Goal: Task Accomplishment & Management: Manage account settings

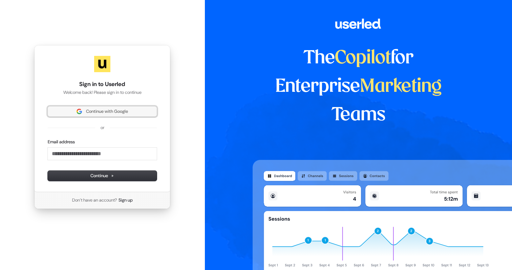
click at [134, 110] on span "Continue with Google" at bounding box center [102, 111] width 101 height 6
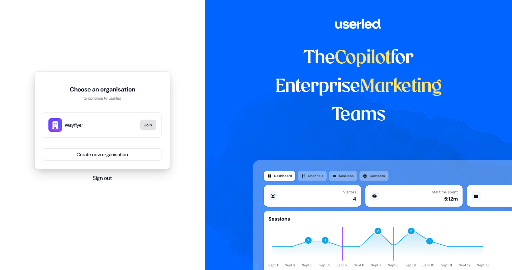
click at [151, 126] on button "Join" at bounding box center [148, 124] width 16 height 11
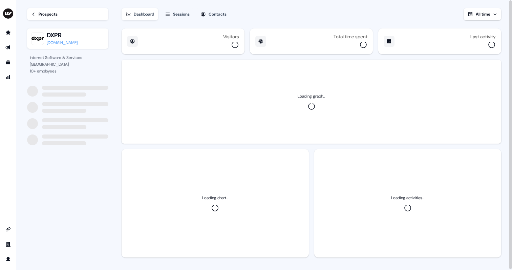
click at [61, 42] on div "[DOMAIN_NAME]" at bounding box center [62, 42] width 31 height 7
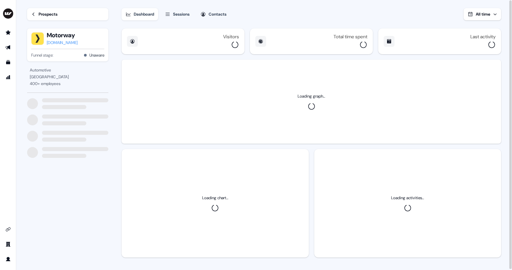
click at [62, 44] on div "[DOMAIN_NAME]" at bounding box center [62, 42] width 31 height 7
click at [64, 40] on div "[DOMAIN_NAME]" at bounding box center [62, 42] width 31 height 7
click at [64, 42] on div "powtoon.com" at bounding box center [62, 42] width 31 height 7
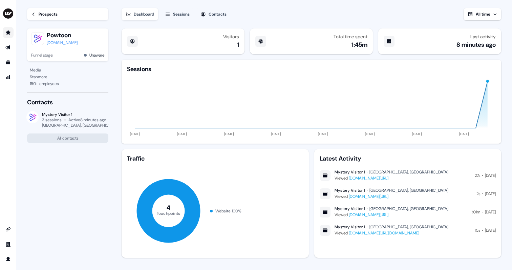
click at [8, 35] on link "Go to prospects" at bounding box center [8, 32] width 11 height 11
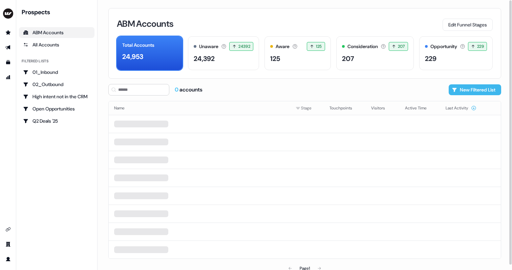
click at [482, 93] on button "New Filtered List" at bounding box center [474, 89] width 52 height 11
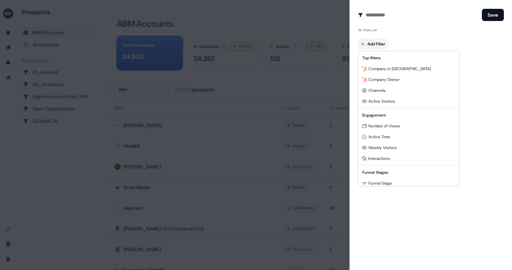
click at [386, 42] on body "For the best experience switch devices to a bigger screen. Go to Userled.io Pro…" at bounding box center [256, 135] width 512 height 270
click at [388, 78] on span "Company Owner" at bounding box center [383, 79] width 31 height 5
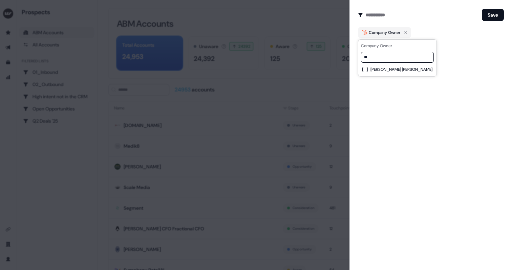
type input "*"
type input "****"
click at [363, 79] on button "Luke Healy" at bounding box center [364, 79] width 5 height 5
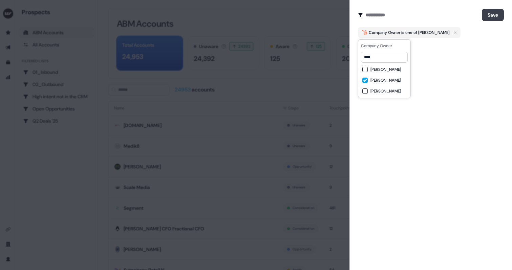
click at [484, 16] on button "Save" at bounding box center [493, 15] width 22 height 12
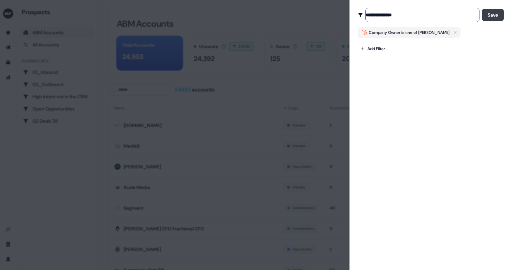
type input "**********"
click at [484, 14] on button "Save" at bounding box center [493, 15] width 22 height 12
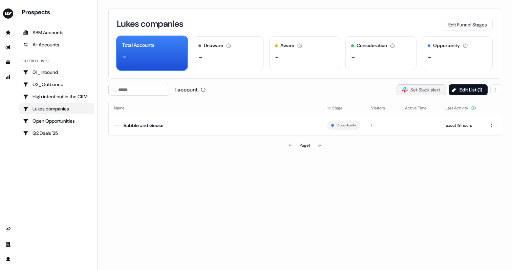
click at [420, 91] on button "Slack Logo SVG Set Slack alert" at bounding box center [420, 89] width 49 height 11
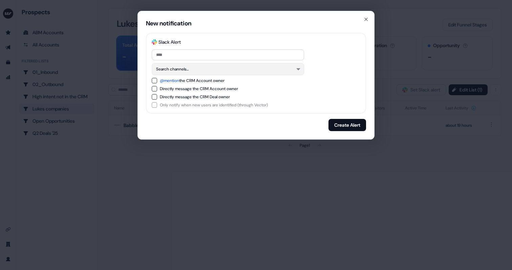
click at [214, 68] on button "Search channels..." at bounding box center [228, 69] width 152 height 12
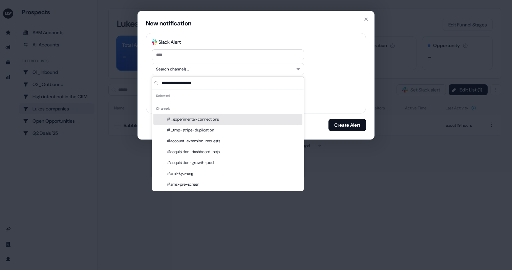
click at [323, 72] on div "Search channels..." at bounding box center [256, 69] width 208 height 12
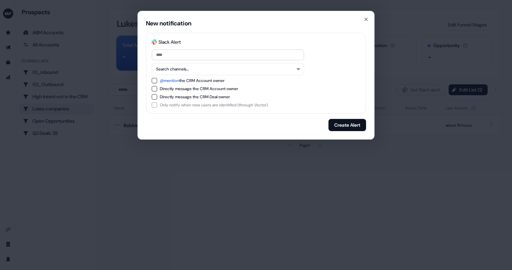
click at [154, 91] on button "Directly message the CRM Account owner" at bounding box center [154, 88] width 5 height 5
click at [348, 124] on button "Create Alert" at bounding box center [347, 125] width 38 height 12
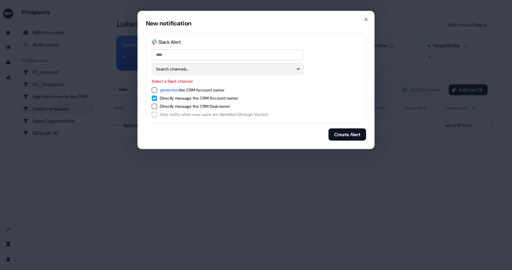
click at [298, 74] on button "Search channels..." at bounding box center [228, 69] width 152 height 12
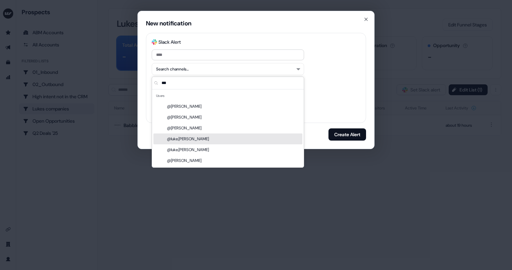
type input "***"
click at [176, 142] on div "@luke.healy" at bounding box center [227, 138] width 149 height 11
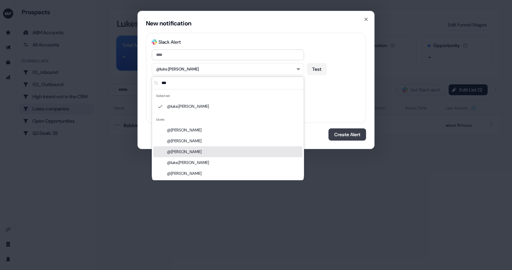
click at [342, 134] on button "Create Alert" at bounding box center [347, 134] width 38 height 12
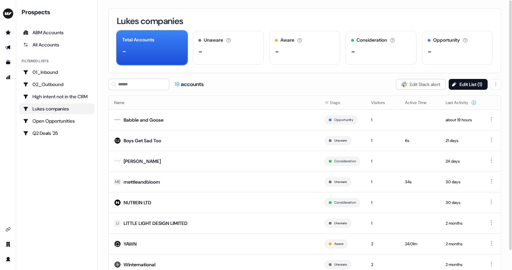
click at [244, 98] on th "Name" at bounding box center [214, 103] width 210 height 14
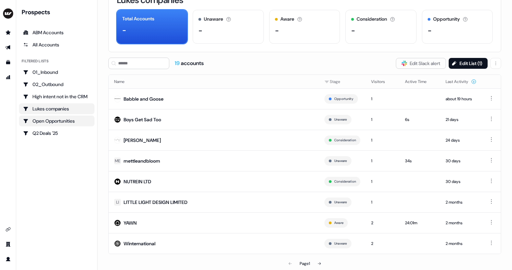
click at [71, 124] on link "Open Opportunities" at bounding box center [56, 120] width 75 height 11
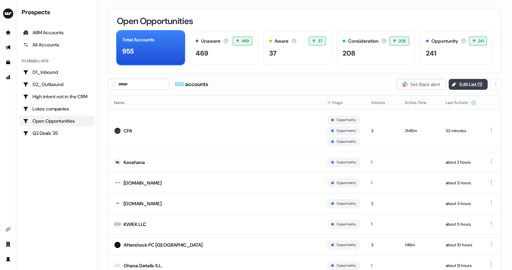
click at [465, 89] on button "Edit List ( 1 )" at bounding box center [467, 84] width 39 height 11
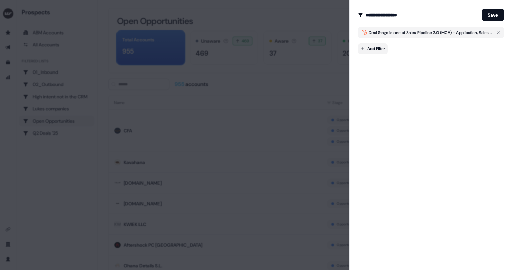
click at [373, 49] on body "For the best experience switch devices to a bigger screen. Go to Userled.io Pro…" at bounding box center [256, 135] width 512 height 270
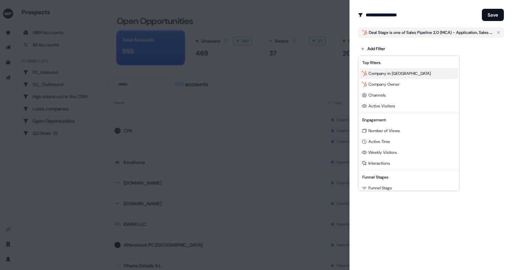
click at [398, 76] on span "Company in [GEOGRAPHIC_DATA]" at bounding box center [399, 73] width 62 height 5
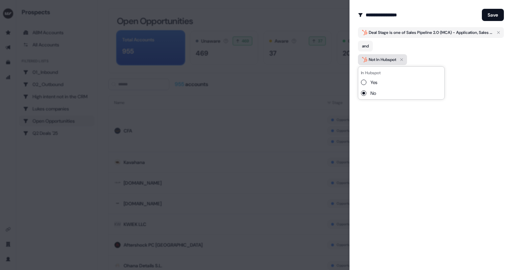
click at [403, 58] on icon "button" at bounding box center [401, 59] width 8 height 8
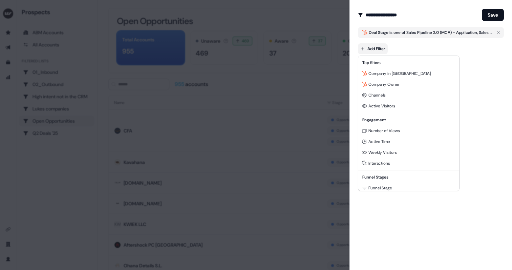
click at [384, 49] on body "For the best experience switch devices to a bigger screen. Go to Userled.io Pro…" at bounding box center [256, 135] width 512 height 270
click at [384, 83] on span "Company Owner" at bounding box center [383, 84] width 31 height 5
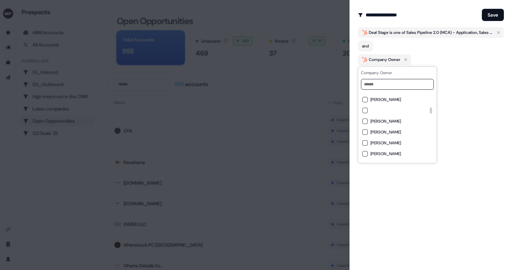
scroll to position [213, 0]
click at [366, 110] on button "button" at bounding box center [364, 110] width 5 height 5
click at [364, 110] on button "button" at bounding box center [364, 110] width 5 height 5
click at [462, 152] on div "**********" at bounding box center [430, 135] width 162 height 270
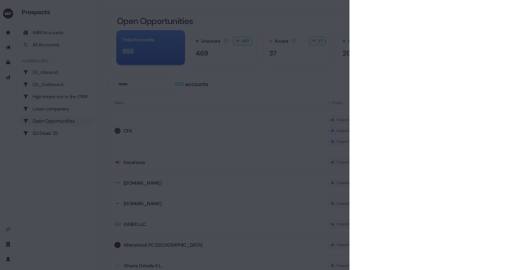
click at [315, 12] on div at bounding box center [256, 135] width 512 height 270
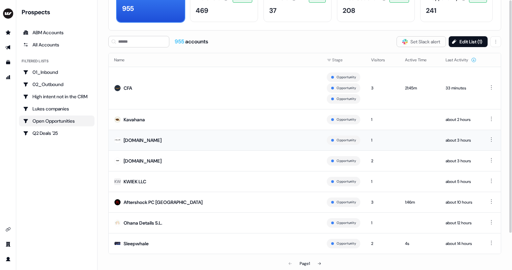
scroll to position [0, 0]
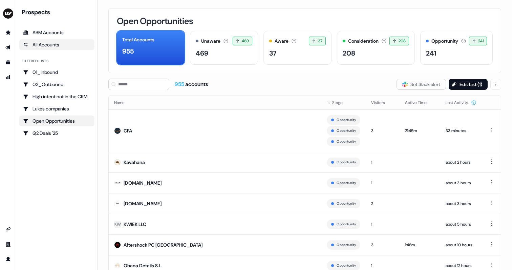
click at [59, 42] on div "All Accounts" at bounding box center [56, 44] width 67 height 7
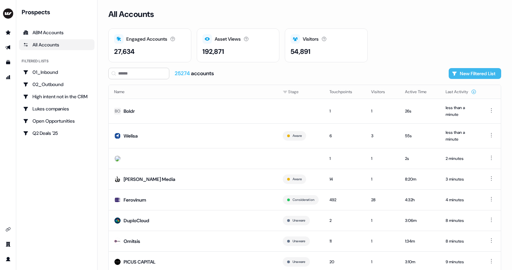
click at [484, 71] on button "New Filtered List" at bounding box center [474, 73] width 52 height 11
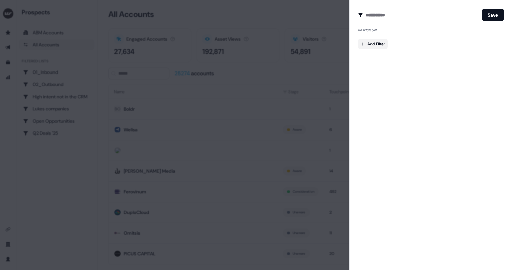
click at [381, 45] on body "For the best experience switch devices to a bigger screen. Go to Userled.io Pro…" at bounding box center [256, 135] width 512 height 270
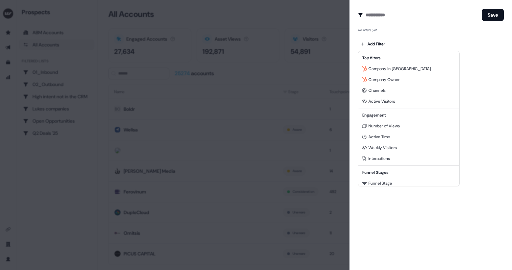
click at [494, 126] on div at bounding box center [256, 135] width 512 height 270
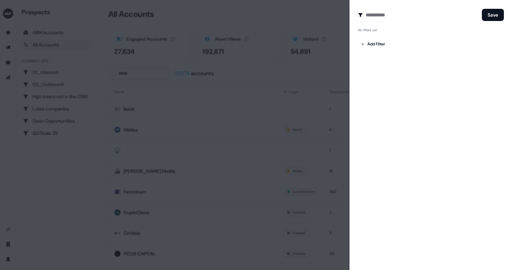
click at [331, 19] on div at bounding box center [256, 135] width 512 height 270
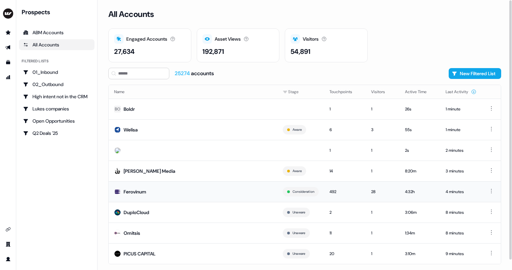
scroll to position [10, 0]
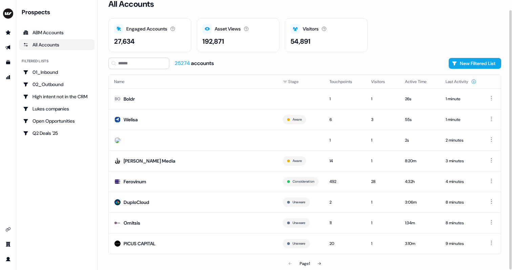
click at [254, 44] on div "192,871" at bounding box center [237, 41] width 71 height 10
click at [9, 48] on icon "Go to outbound experience" at bounding box center [7, 47] width 5 height 4
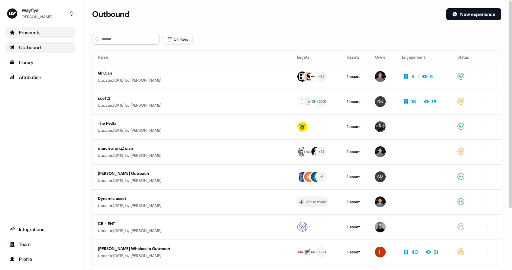
click at [46, 36] on link "Prospects" at bounding box center [40, 32] width 70 height 11
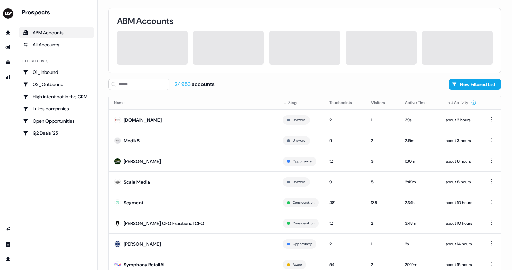
click at [51, 34] on div "ABM Accounts" at bounding box center [56, 32] width 67 height 7
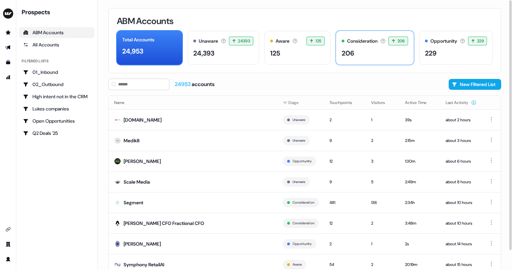
click at [348, 50] on div "206" at bounding box center [347, 53] width 13 height 10
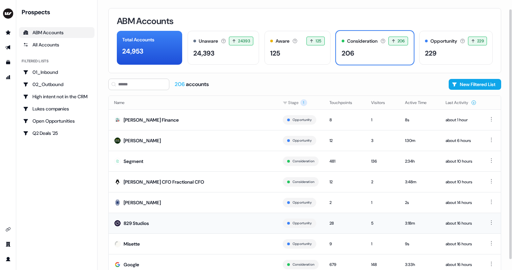
scroll to position [21, 0]
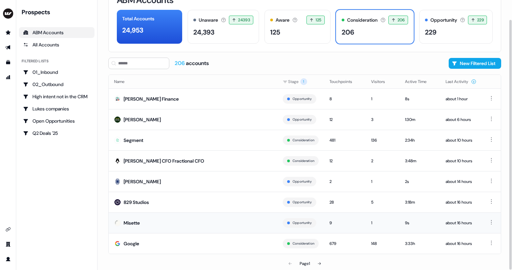
click at [135, 223] on div "Misette" at bounding box center [132, 222] width 16 height 7
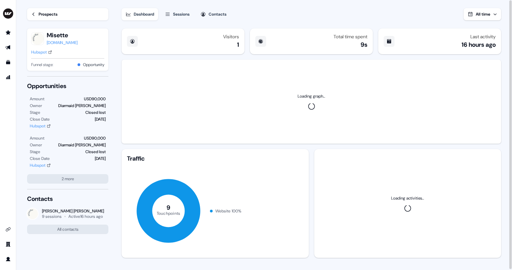
click at [67, 44] on div "misettetable.com" at bounding box center [62, 42] width 31 height 7
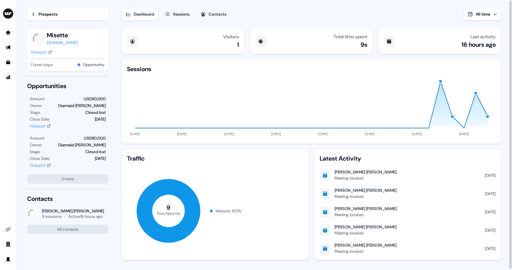
click at [56, 11] on div "Prospects" at bounding box center [48, 14] width 19 height 7
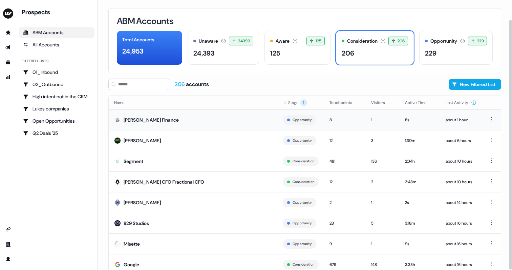
scroll to position [21, 0]
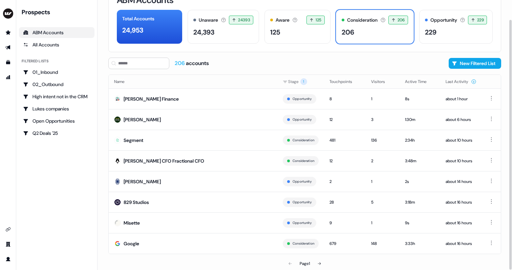
click at [445, 66] on div "206 accounts New Filtered List" at bounding box center [304, 64] width 393 height 12
click at [452, 66] on button "New Filtered List" at bounding box center [474, 63] width 52 height 11
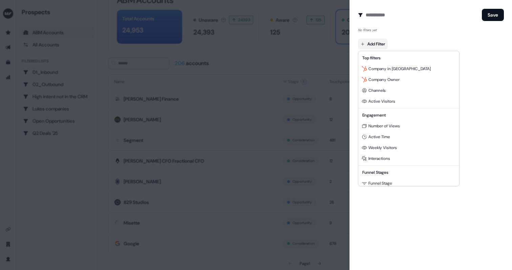
click at [376, 41] on body "For the best experience switch devices to a bigger screen. Go to Userled.io Pro…" at bounding box center [256, 135] width 512 height 270
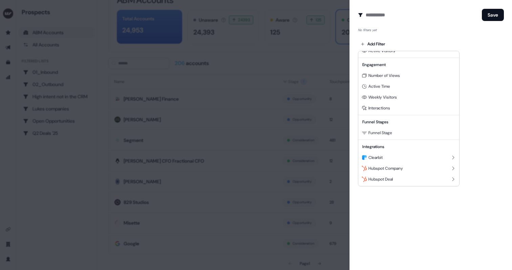
scroll to position [0, 0]
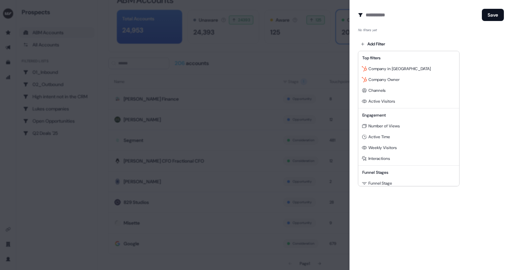
click at [400, 42] on div at bounding box center [256, 135] width 512 height 270
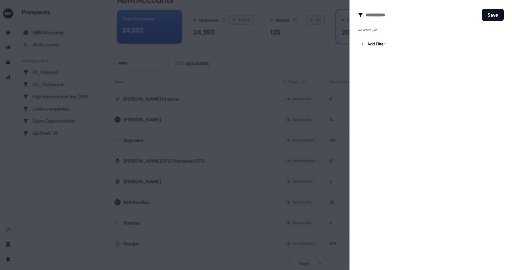
click at [231, 154] on div at bounding box center [256, 135] width 512 height 270
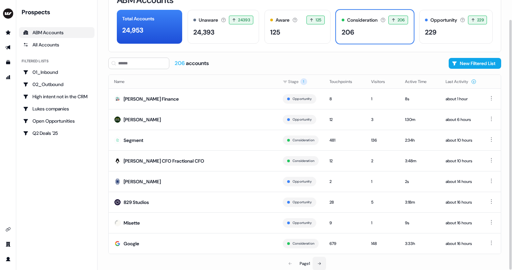
click at [320, 263] on icon at bounding box center [319, 263] width 4 height 4
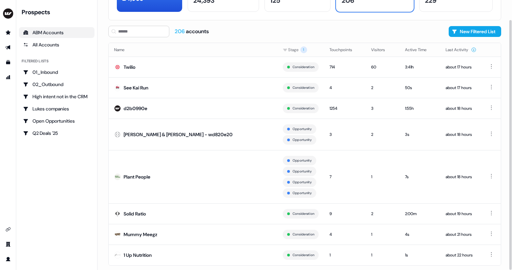
scroll to position [60, 0]
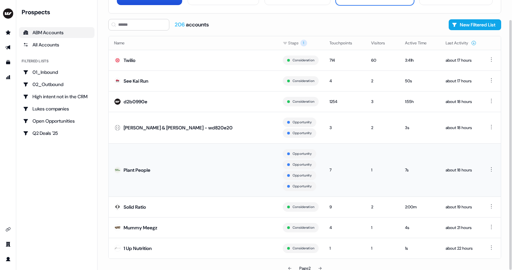
click at [135, 168] on div "Plant People" at bounding box center [137, 169] width 27 height 7
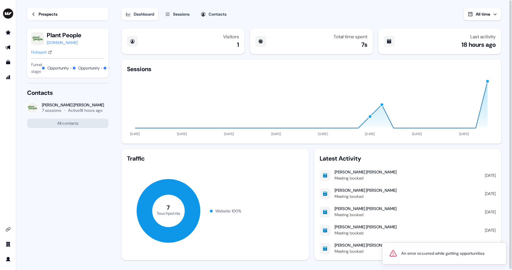
click at [43, 51] on div "Hubspot" at bounding box center [39, 52] width 16 height 7
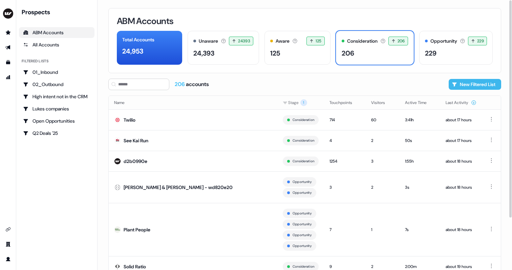
click at [454, 83] on button "New Filtered List" at bounding box center [474, 84] width 52 height 11
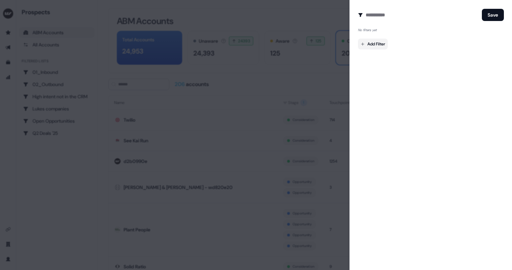
click at [383, 45] on body "For the best experience switch devices to a bigger screen. Go to Userled.io Pro…" at bounding box center [256, 135] width 512 height 270
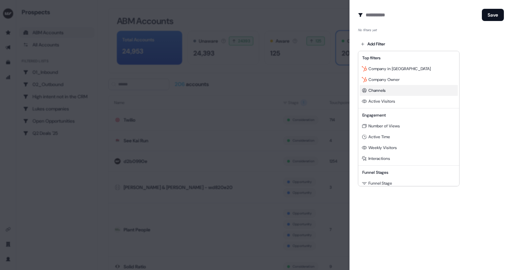
click at [367, 94] on div "Channels" at bounding box center [408, 90] width 98 height 11
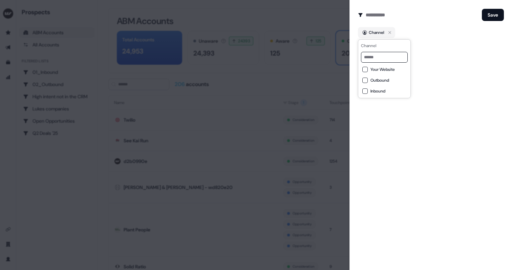
click at [456, 92] on div "Create Audience Filter Create a new audience by setting a name and configuring …" at bounding box center [430, 135] width 162 height 270
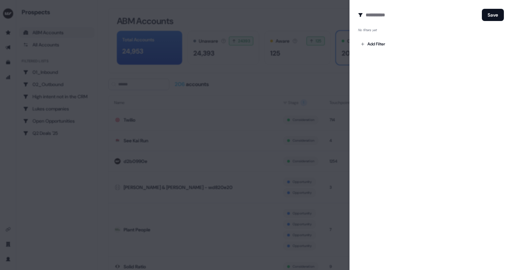
click at [389, 48] on div "Add Filter" at bounding box center [431, 43] width 146 height 14
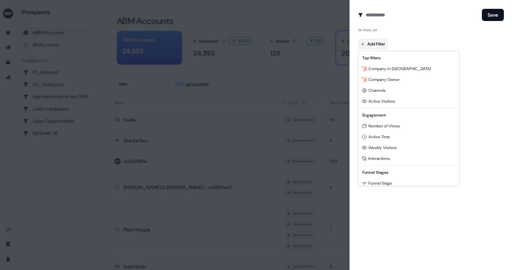
click at [381, 44] on body "For the best experience switch devices to a bigger screen. Go to Userled.io Pro…" at bounding box center [256, 135] width 512 height 270
click at [387, 70] on span "Company in [GEOGRAPHIC_DATA]" at bounding box center [399, 68] width 62 height 5
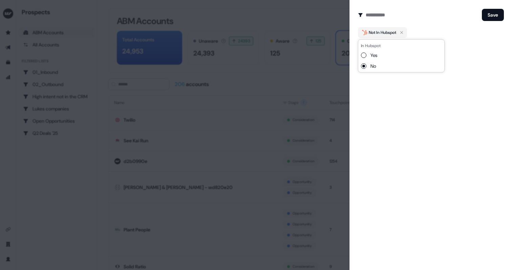
click at [384, 76] on div "Create Audience Filter Create a new audience by setting a name and configuring …" at bounding box center [430, 135] width 162 height 270
click at [403, 34] on icon "button" at bounding box center [401, 32] width 8 height 8
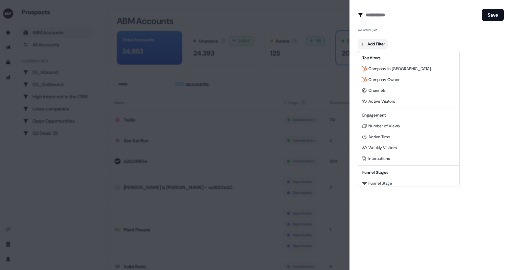
click at [383, 44] on body "For the best experience switch devices to a bigger screen. Go to Userled.io Pro…" at bounding box center [256, 135] width 512 height 270
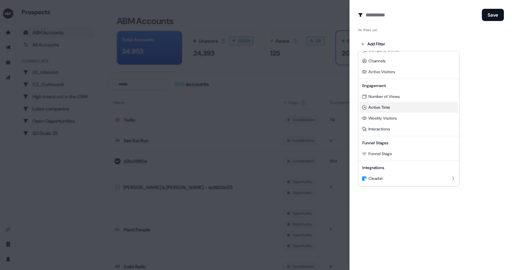
scroll to position [32, 0]
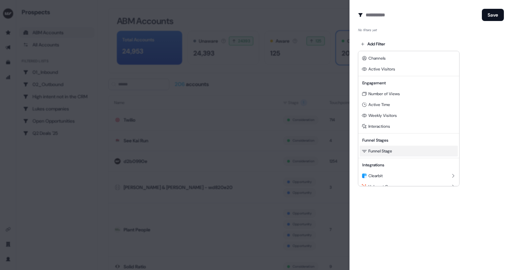
click at [384, 148] on div "Funnel Stage" at bounding box center [408, 150] width 98 height 11
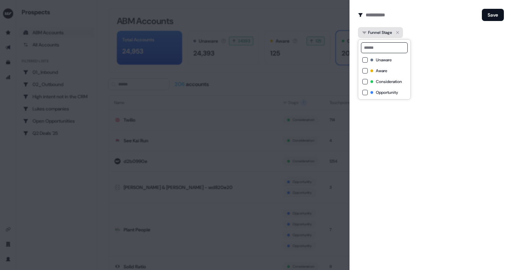
click at [397, 31] on icon "button" at bounding box center [397, 32] width 8 height 8
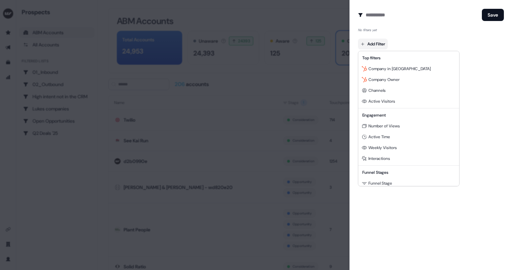
click at [376, 45] on body "For the best experience switch devices to a bigger screen. Go to Userled.io Pro…" at bounding box center [256, 135] width 512 height 270
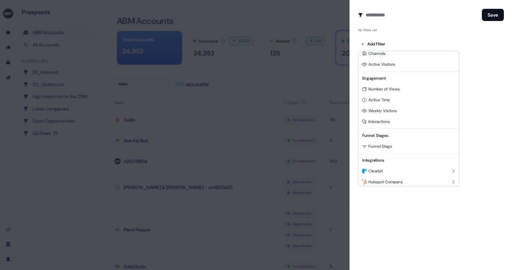
scroll to position [50, 0]
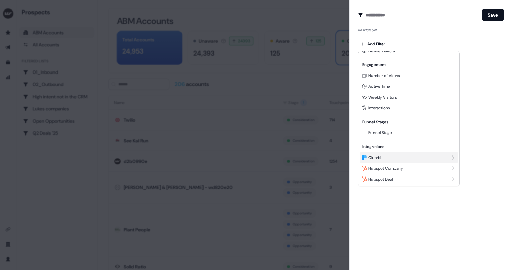
click at [375, 159] on span "Clearbit" at bounding box center [375, 157] width 14 height 5
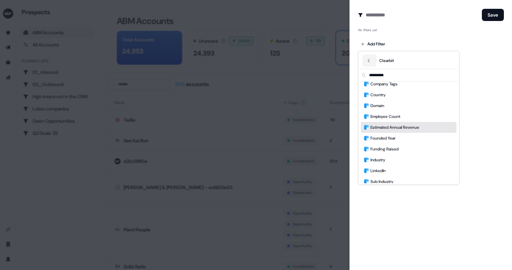
scroll to position [0, 0]
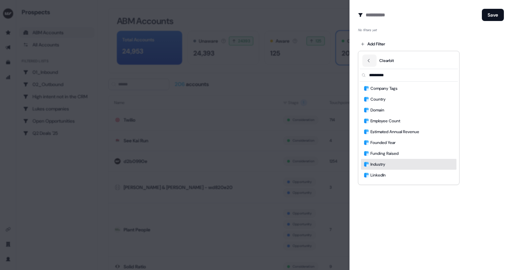
click at [379, 160] on div "Industry" at bounding box center [408, 164] width 95 height 11
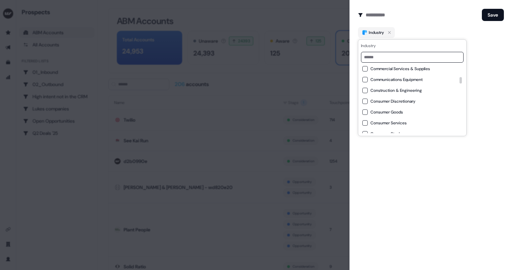
scroll to position [120, 0]
click at [363, 112] on Goods "Consumer Goods" at bounding box center [364, 111] width 5 height 5
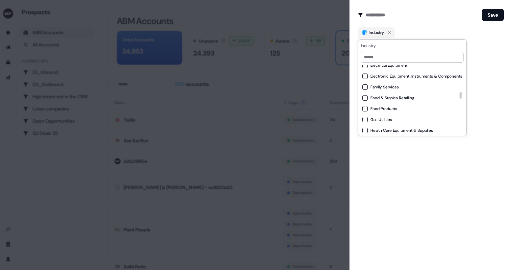
scroll to position [279, 0]
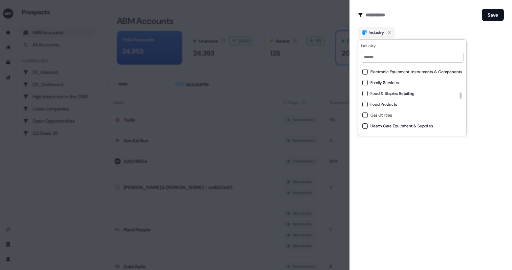
click at [365, 105] on Products "Food Products" at bounding box center [364, 104] width 5 height 5
click at [367, 123] on div "Health Care Equipment & Supplies" at bounding box center [412, 125] width 100 height 5
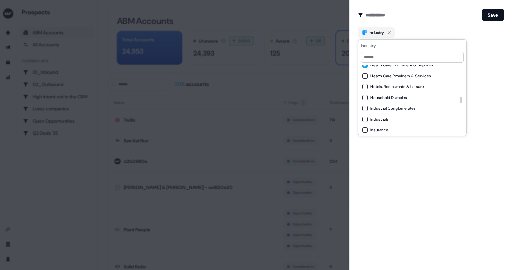
scroll to position [344, 0]
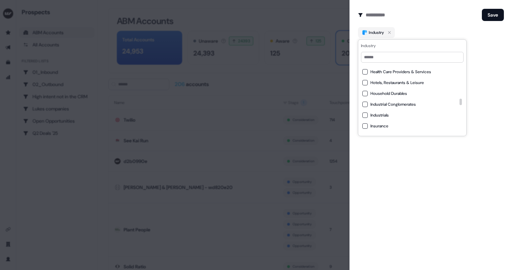
click at [364, 91] on Durables "Household Durables" at bounding box center [364, 93] width 5 height 5
click at [362, 90] on div "Personal Products" at bounding box center [412, 91] width 100 height 5
click at [365, 104] on button "Pharmaceuticals" at bounding box center [364, 102] width 5 height 5
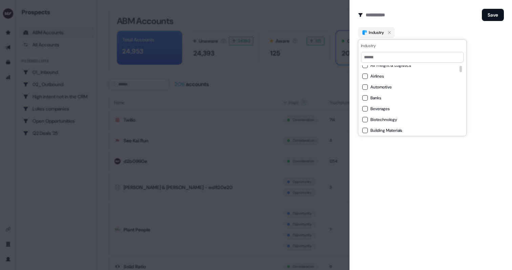
scroll to position [17, 0]
click at [365, 105] on button "Beverages" at bounding box center [364, 106] width 5 height 5
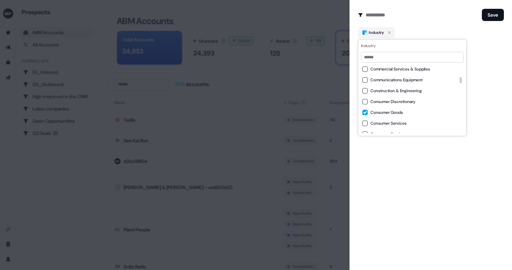
scroll to position [125, 0]
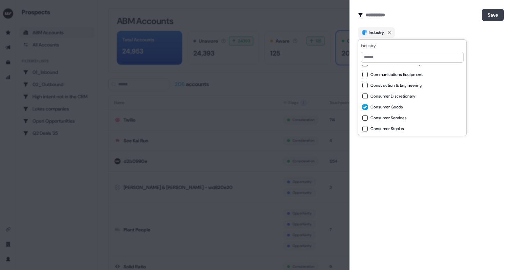
click at [488, 19] on button "Save" at bounding box center [493, 15] width 22 height 12
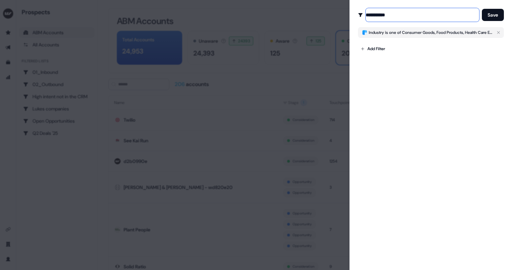
type input "**********"
click at [373, 45] on body "For the best experience switch devices to a bigger screen. Go to Userled.io Pro…" at bounding box center [256, 135] width 512 height 270
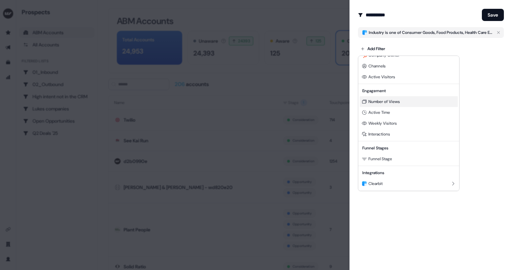
scroll to position [50, 0]
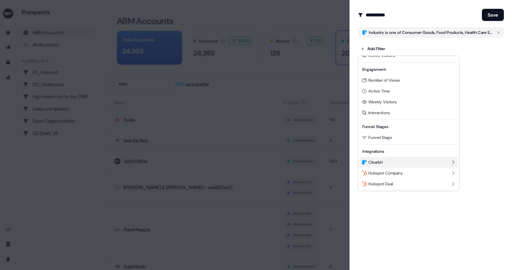
click at [382, 160] on span "Clearbit" at bounding box center [375, 161] width 14 height 5
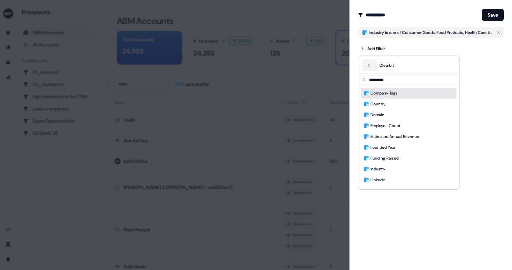
click at [378, 96] on span "Company Tags" at bounding box center [383, 93] width 27 height 7
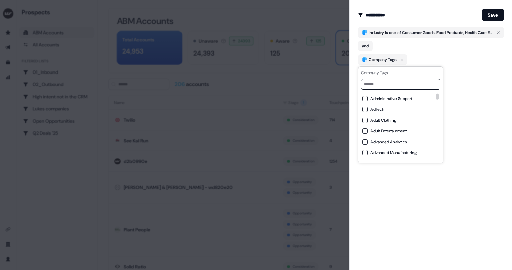
scroll to position [171, 0]
click at [364, 111] on Clothing "Adult Clothing" at bounding box center [364, 109] width 5 height 5
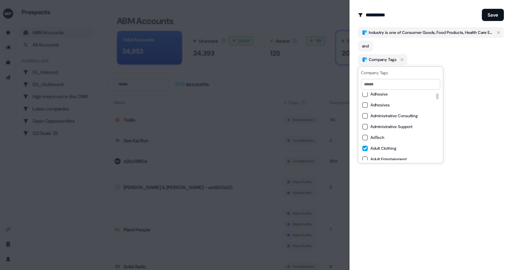
scroll to position [125, 0]
click at [364, 155] on Clothing "Adult Clothing" at bounding box center [364, 155] width 5 height 5
click at [464, 107] on div "**********" at bounding box center [430, 135] width 162 height 270
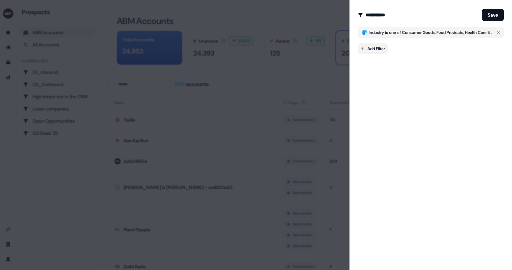
click at [386, 52] on body "For the best experience switch devices to a bigger screen. Go to Userled.io Pro…" at bounding box center [256, 135] width 512 height 270
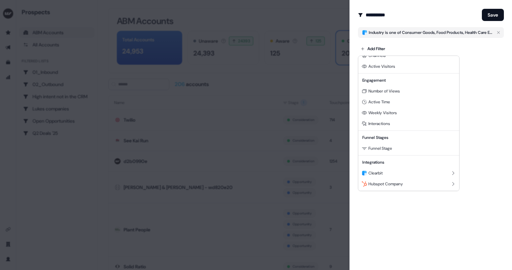
scroll to position [49, 0]
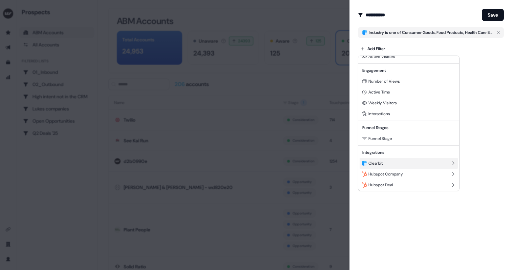
click at [382, 160] on span "Clearbit" at bounding box center [375, 162] width 14 height 5
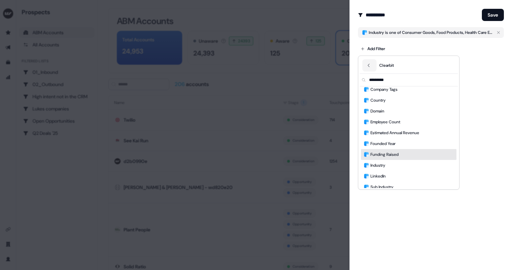
scroll to position [0, 0]
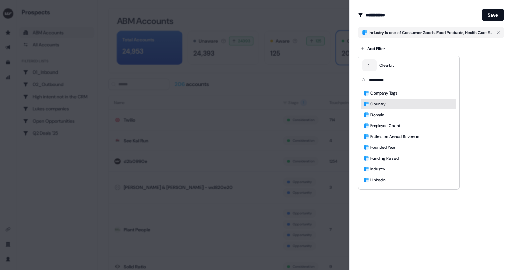
click at [379, 107] on span "Country" at bounding box center [377, 103] width 15 height 7
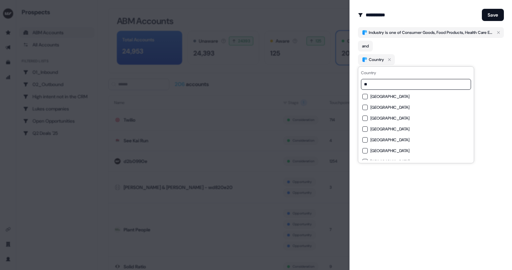
type input "*"
click at [362, 120] on div "Ireland" at bounding box center [393, 117] width 63 height 5
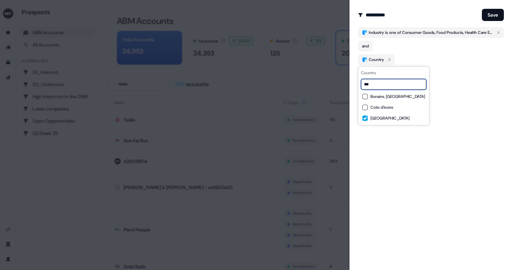
click at [378, 83] on input "***" at bounding box center [393, 84] width 65 height 11
type input "*"
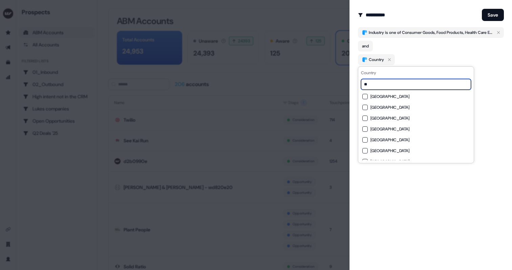
type input "*"
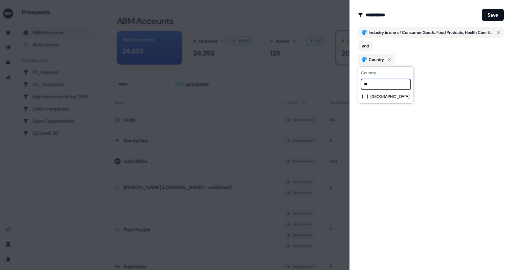
type input "*"
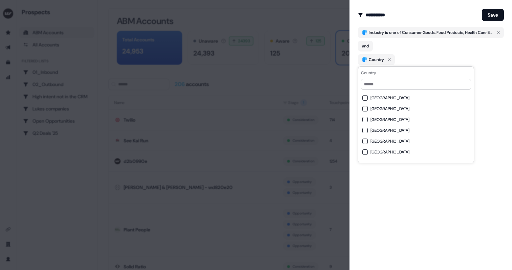
scroll to position [2465, 0]
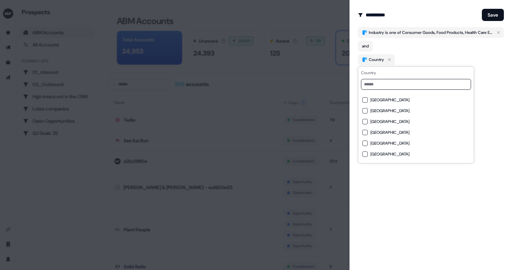
click at [365, 109] on Kingdom "United Kingdom" at bounding box center [364, 110] width 5 height 5
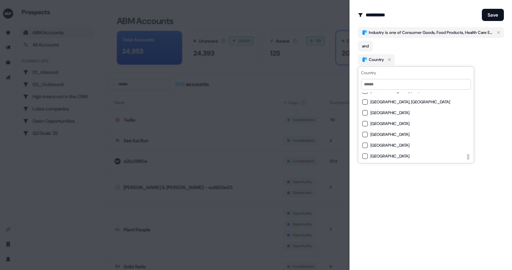
scroll to position [2559, 0]
click at [483, 16] on button "Save" at bounding box center [493, 15] width 22 height 12
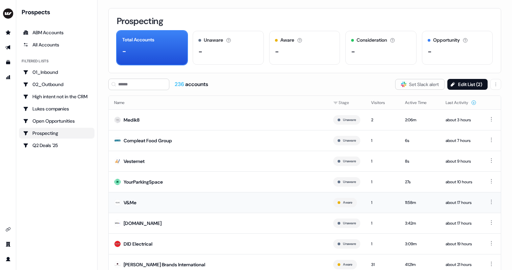
click at [131, 200] on div "V&Me" at bounding box center [130, 202] width 13 height 7
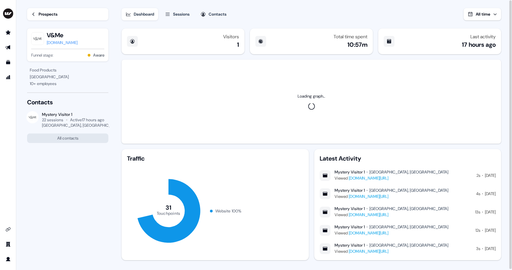
click at [54, 43] on div "vandme.co.uk" at bounding box center [62, 42] width 31 height 7
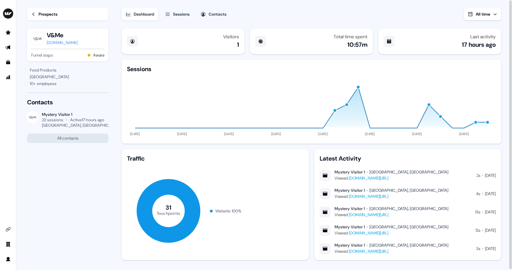
click at [36, 15] on link "Prospects" at bounding box center [67, 14] width 81 height 12
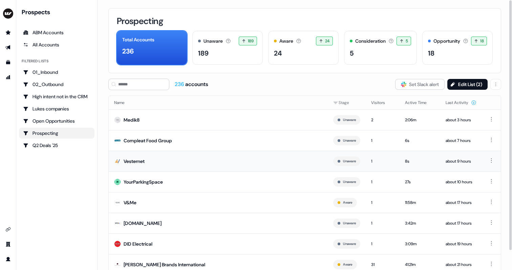
scroll to position [21, 0]
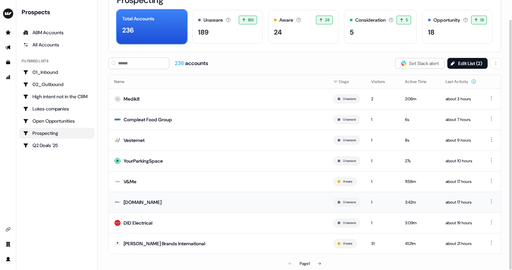
click at [133, 199] on div "bit.bio" at bounding box center [143, 202] width 38 height 7
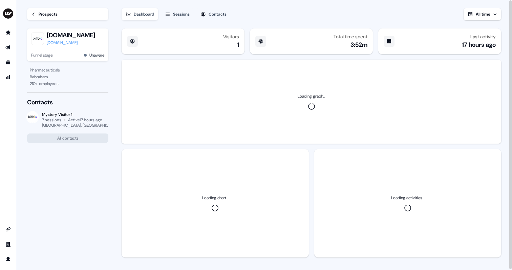
click at [56, 42] on div "bit.bio" at bounding box center [71, 42] width 48 height 7
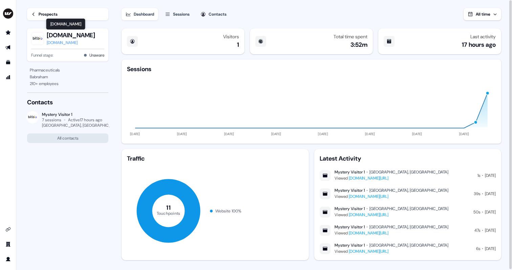
click at [40, 15] on div "Prospects" at bounding box center [48, 14] width 19 height 7
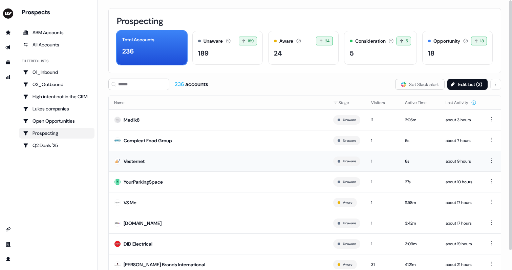
scroll to position [21, 0]
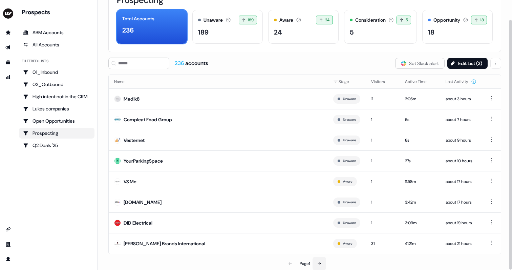
click at [320, 261] on icon at bounding box center [319, 263] width 4 height 4
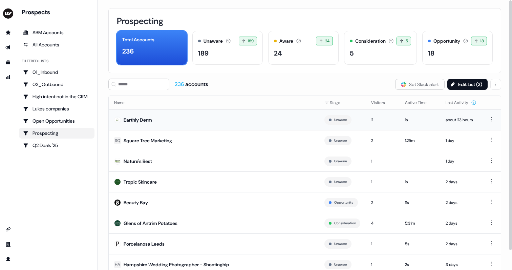
click at [141, 118] on div "Earthly Derm" at bounding box center [138, 119] width 28 height 7
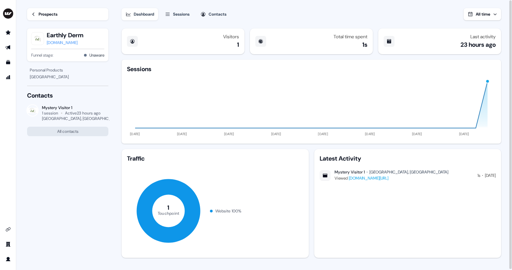
click at [72, 43] on div "earthlyderm.com" at bounding box center [65, 42] width 37 height 7
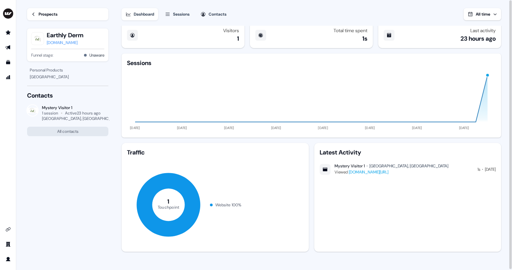
scroll to position [5, 0]
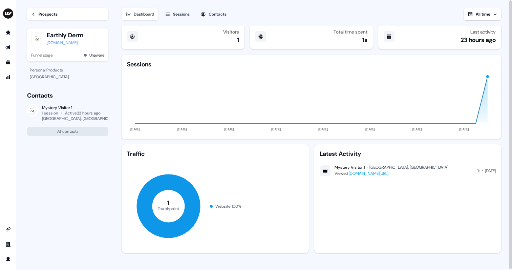
click at [38, 12] on link "Prospects" at bounding box center [67, 14] width 81 height 12
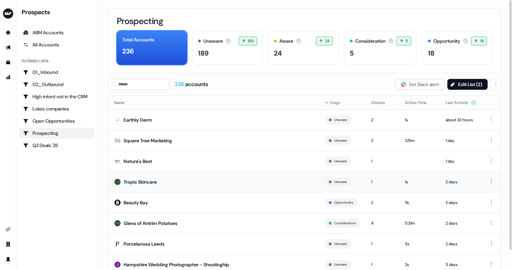
scroll to position [15, 0]
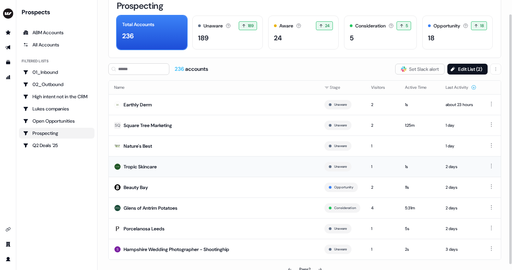
click at [130, 166] on div "Tropic Skincare" at bounding box center [140, 166] width 33 height 7
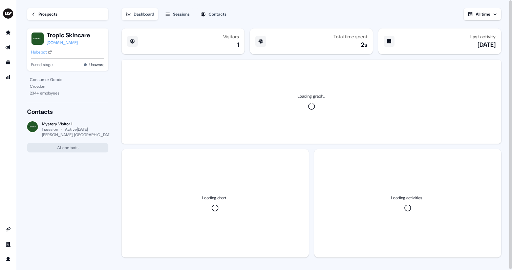
click at [43, 53] on div "Hubspot" at bounding box center [39, 52] width 16 height 7
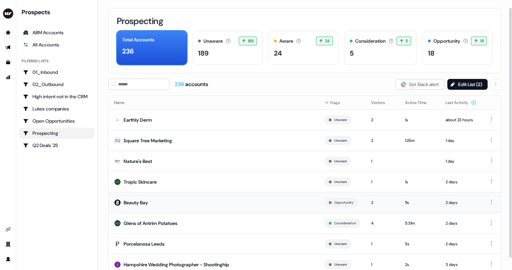
scroll to position [21, 0]
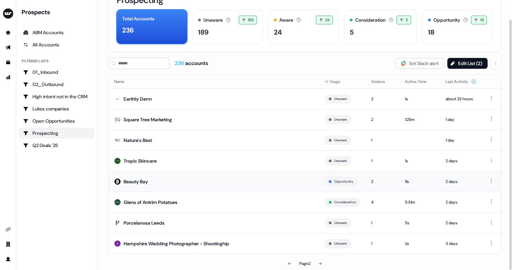
click at [141, 182] on div "Beauty Bay" at bounding box center [136, 181] width 24 height 7
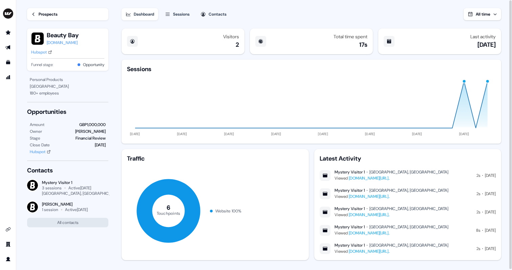
click at [39, 50] on div "Hubspot" at bounding box center [39, 52] width 16 height 7
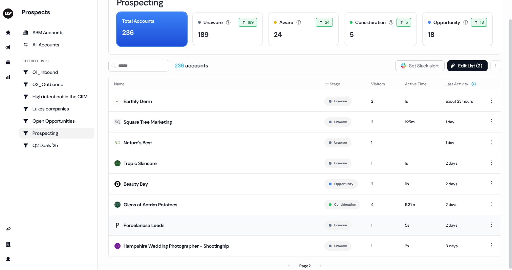
scroll to position [21, 0]
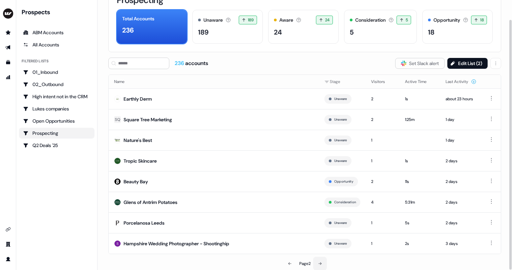
click at [322, 261] on button at bounding box center [320, 263] width 14 height 14
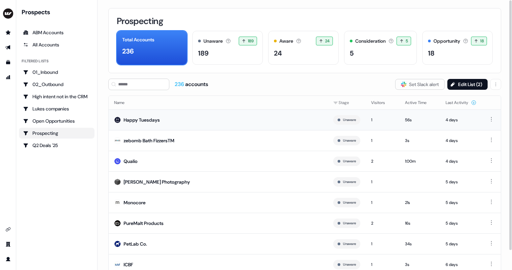
click at [157, 123] on div "Happy Tuesdays" at bounding box center [142, 119] width 36 height 7
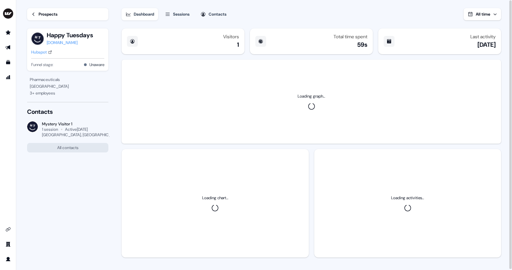
click at [41, 51] on div "Hubspot" at bounding box center [39, 52] width 16 height 7
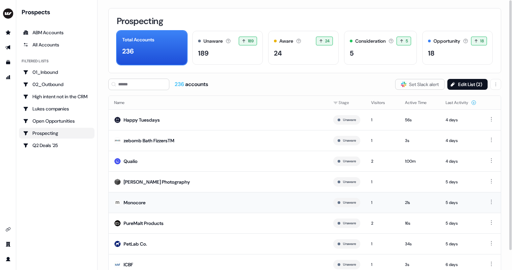
click at [137, 200] on div "Monocore" at bounding box center [135, 202] width 22 height 7
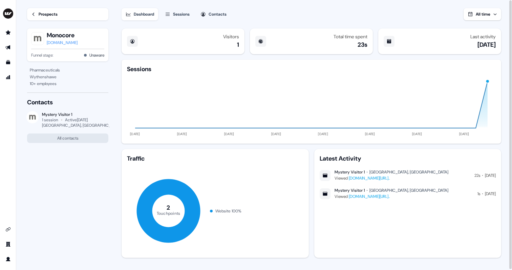
click at [60, 41] on div "monocore.co.uk" at bounding box center [62, 42] width 31 height 7
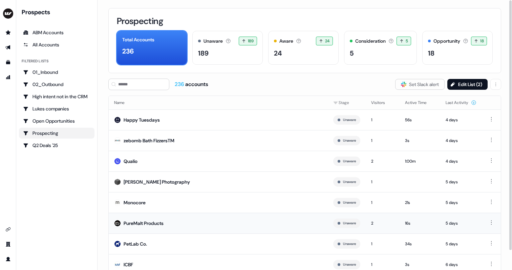
scroll to position [21, 0]
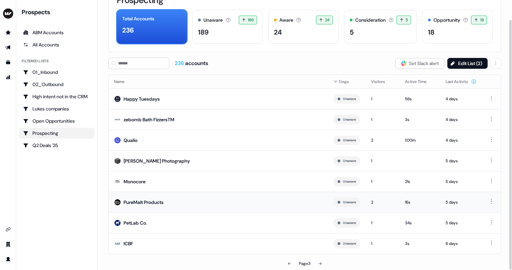
click at [159, 201] on div "PureMalt Products" at bounding box center [144, 202] width 40 height 7
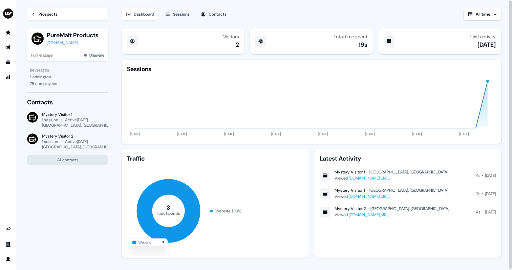
click at [62, 43] on div "puremalt.com" at bounding box center [73, 42] width 52 height 7
click at [58, 17] on div "Prospects" at bounding box center [48, 14] width 19 height 7
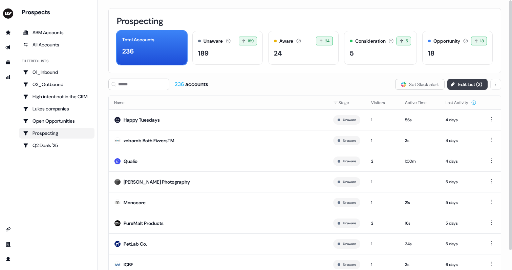
click at [466, 89] on button "Edit List ( 2 )" at bounding box center [467, 84] width 40 height 11
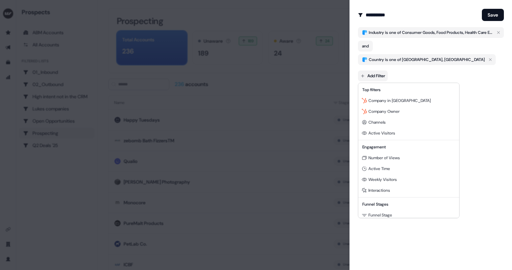
click at [378, 74] on body "For the best experience switch devices to a bigger screen. Go to Userled.io Pro…" at bounding box center [256, 135] width 512 height 270
click at [390, 97] on div "Company in [GEOGRAPHIC_DATA]" at bounding box center [408, 100] width 98 height 11
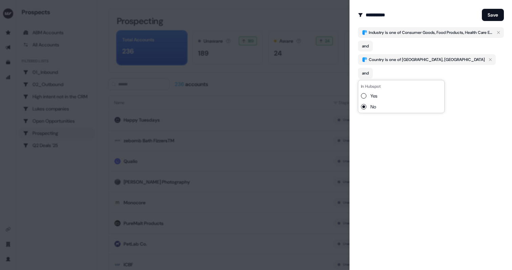
click at [365, 93] on div "Yes" at bounding box center [369, 95] width 16 height 7
click at [364, 94] on button "Yes" at bounding box center [363, 95] width 5 height 5
click at [395, 129] on div "**********" at bounding box center [430, 135] width 162 height 270
click at [379, 89] on body "For the best experience switch devices to a bigger screen. Go to Userled.io Pro…" at bounding box center [256, 135] width 512 height 270
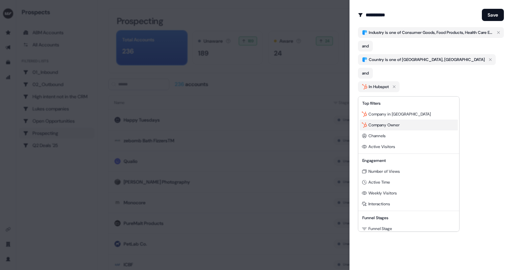
click at [370, 128] on div "Company Owner" at bounding box center [408, 124] width 98 height 11
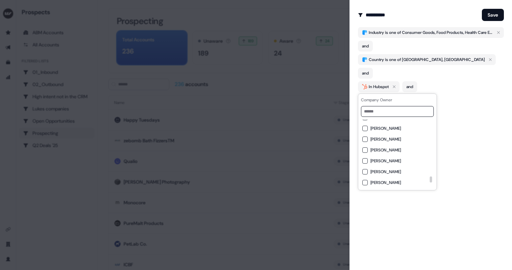
scroll to position [928, 0]
click at [380, 110] on input at bounding box center [397, 111] width 73 height 11
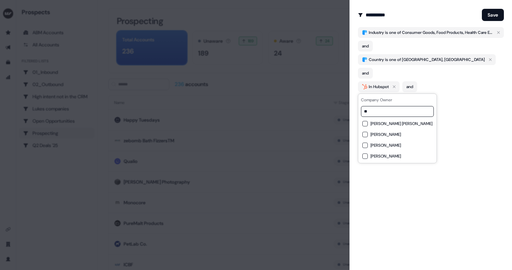
type input "*"
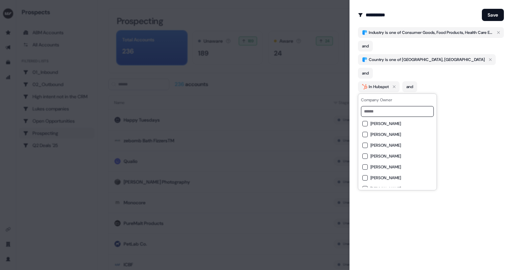
click at [455, 122] on div "**********" at bounding box center [430, 135] width 162 height 270
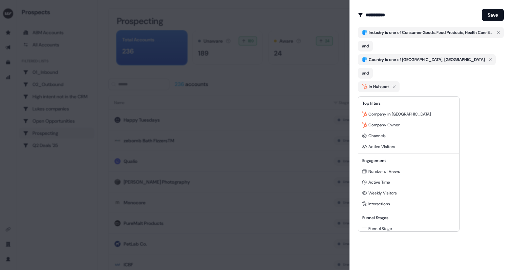
click at [376, 88] on body "For the best experience switch devices to a bigger screen. Go to Userled.io Pro…" at bounding box center [256, 135] width 512 height 270
click at [493, 115] on div at bounding box center [256, 135] width 512 height 270
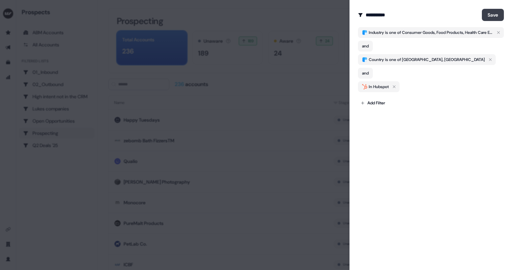
click at [483, 12] on button "Save" at bounding box center [493, 15] width 22 height 12
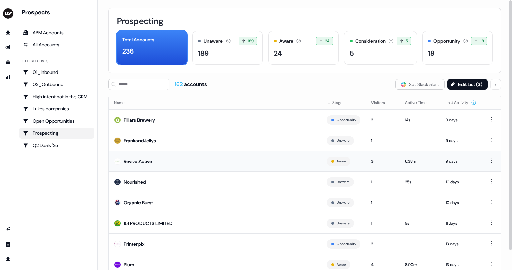
click at [138, 161] on div "Revive Active" at bounding box center [138, 161] width 28 height 7
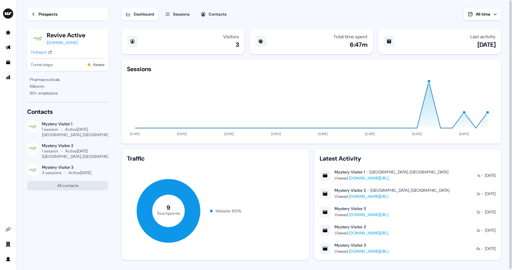
click at [45, 52] on div "Hubspot" at bounding box center [39, 52] width 16 height 7
click at [35, 8] on link "Prospects" at bounding box center [67, 14] width 81 height 12
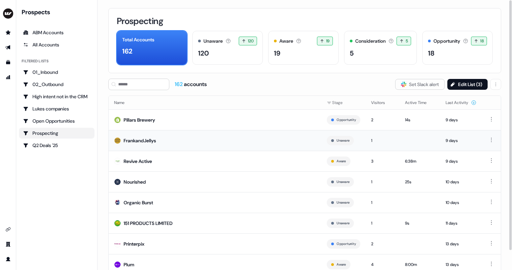
click at [144, 138] on div "FrankandJellys" at bounding box center [140, 140] width 32 height 7
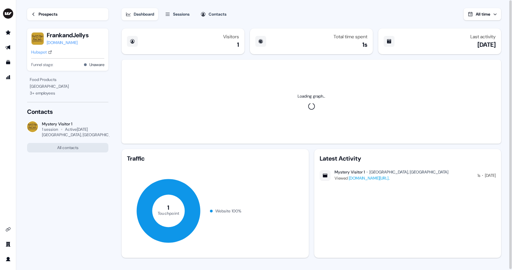
click at [46, 51] on div "Hubspot" at bounding box center [39, 52] width 16 height 7
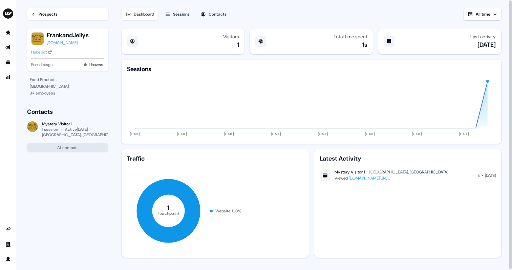
click at [46, 12] on div "Prospects" at bounding box center [48, 14] width 19 height 7
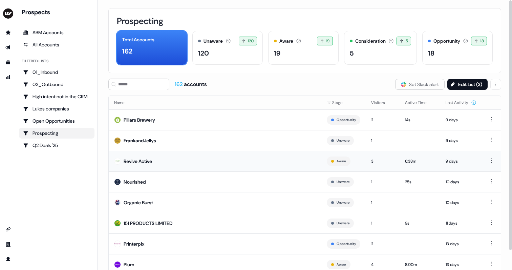
scroll to position [21, 0]
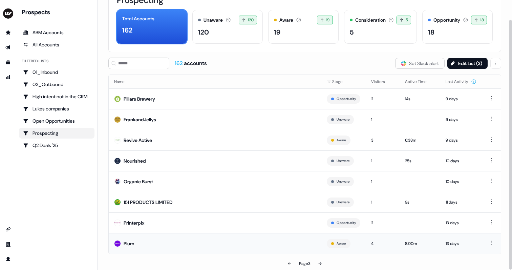
click at [132, 244] on div "Plum" at bounding box center [129, 243] width 11 height 7
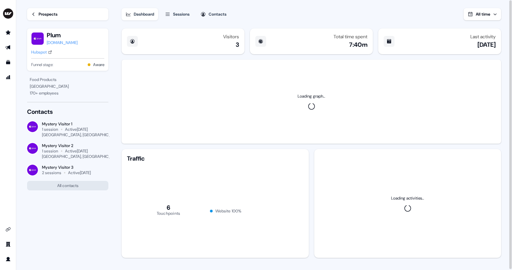
click at [36, 53] on div "Hubspot" at bounding box center [39, 52] width 16 height 7
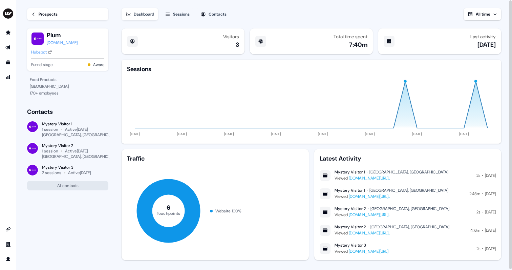
click at [40, 13] on div "Prospects" at bounding box center [48, 14] width 19 height 7
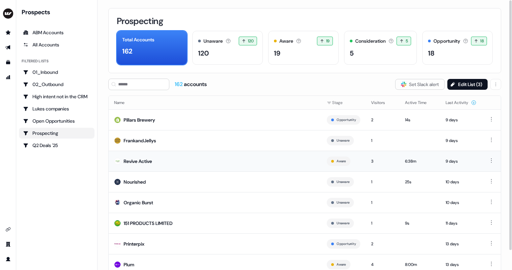
scroll to position [21, 0]
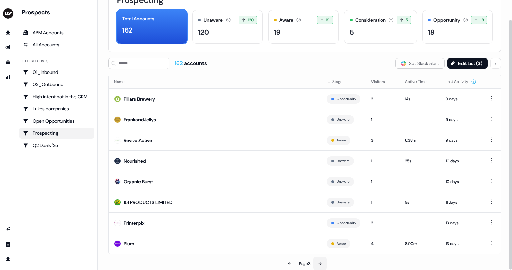
click at [321, 264] on icon at bounding box center [320, 263] width 4 height 4
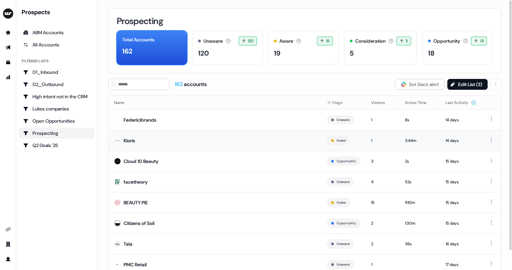
click at [130, 139] on div "Kloris" at bounding box center [130, 140] width 12 height 7
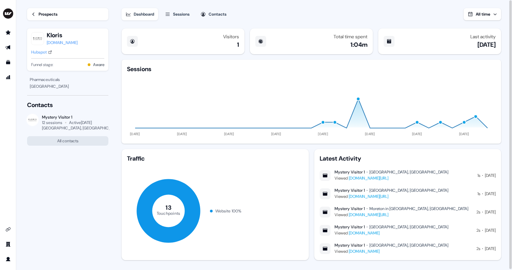
click at [37, 53] on div "Hubspot" at bounding box center [39, 52] width 16 height 7
click at [41, 15] on div "Prospects" at bounding box center [48, 14] width 19 height 7
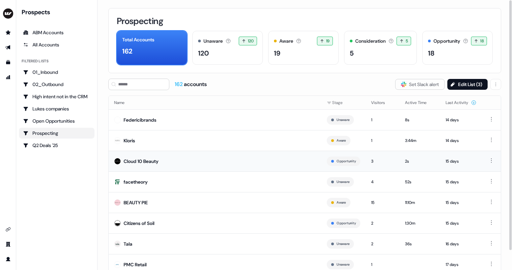
click at [141, 160] on div "Cloud 10 Beauty" at bounding box center [141, 161] width 35 height 7
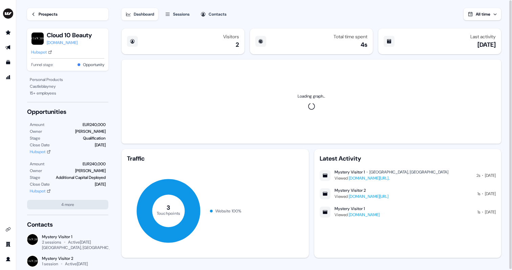
click at [41, 51] on div "Hubspot" at bounding box center [39, 52] width 16 height 7
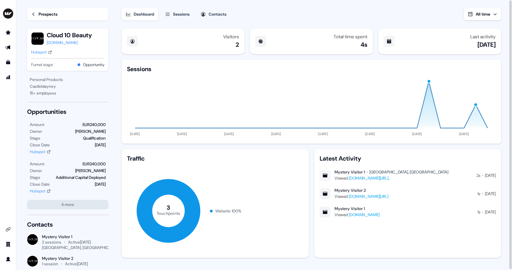
click at [39, 13] on div "Prospects" at bounding box center [48, 14] width 19 height 7
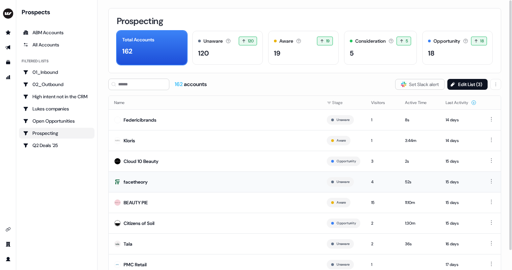
click at [144, 180] on div "facetheory" at bounding box center [136, 181] width 24 height 7
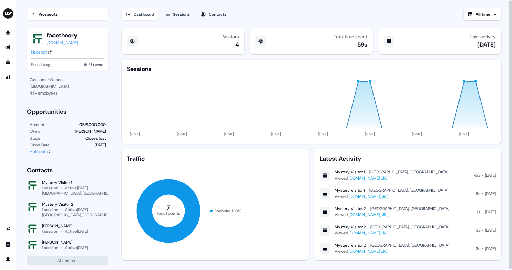
click at [41, 14] on div "Prospects" at bounding box center [48, 14] width 19 height 7
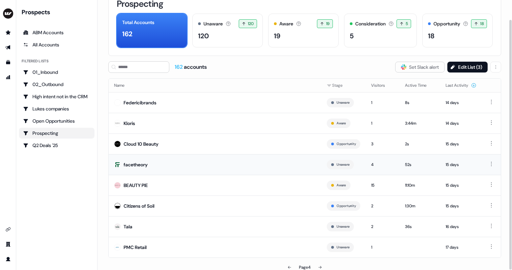
scroll to position [21, 0]
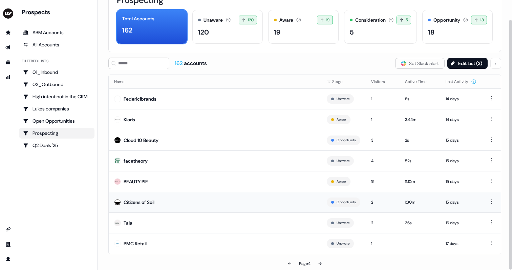
click at [146, 202] on div "Citizens of Soil" at bounding box center [139, 202] width 31 height 7
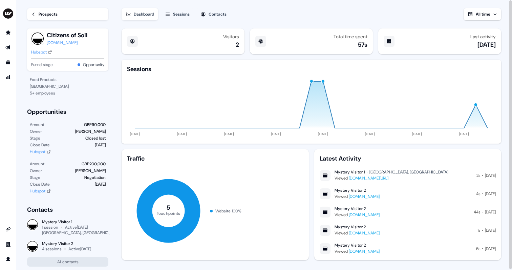
click at [39, 54] on div "Hubspot" at bounding box center [39, 52] width 16 height 7
click at [53, 13] on div "Prospects" at bounding box center [48, 14] width 19 height 7
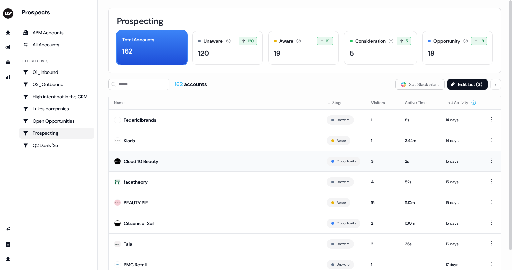
scroll to position [21, 0]
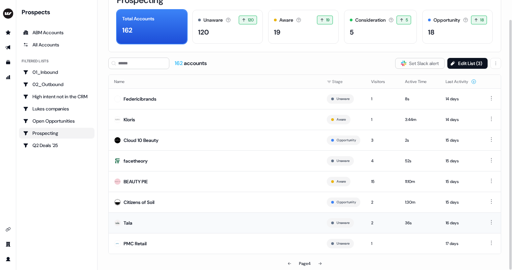
click at [128, 225] on div "Tala" at bounding box center [128, 222] width 9 height 7
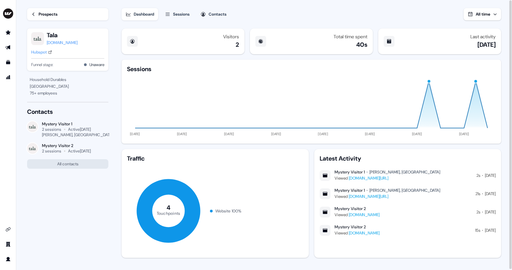
click at [40, 51] on div "Hubspot" at bounding box center [39, 52] width 16 height 7
click at [40, 9] on link "Prospects" at bounding box center [67, 14] width 81 height 12
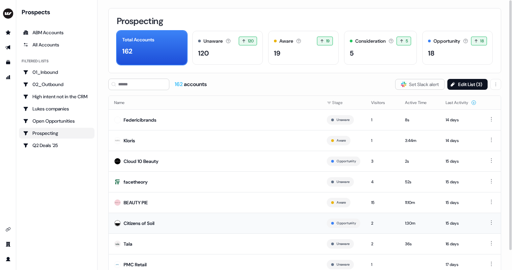
scroll to position [21, 0]
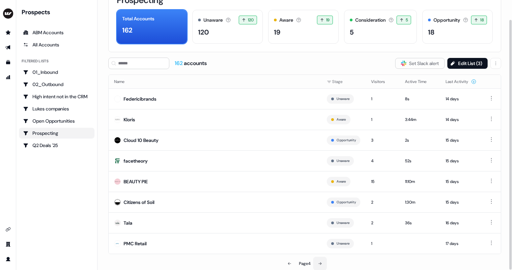
click at [321, 259] on button at bounding box center [320, 263] width 14 height 14
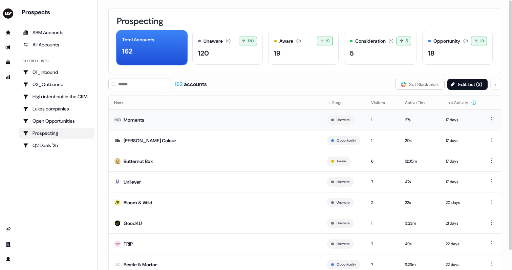
click at [136, 119] on div "Moments" at bounding box center [134, 119] width 21 height 7
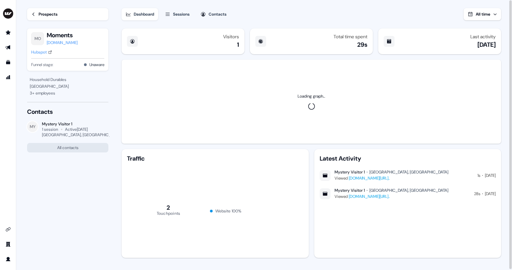
click at [43, 51] on div "Hubspot" at bounding box center [39, 52] width 16 height 7
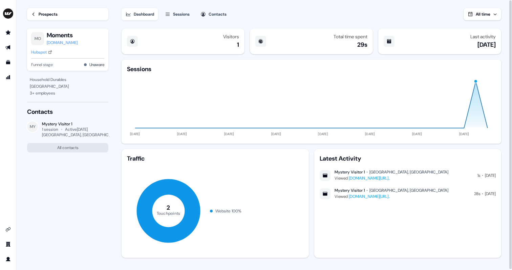
click at [46, 17] on div "Prospects" at bounding box center [48, 14] width 19 height 7
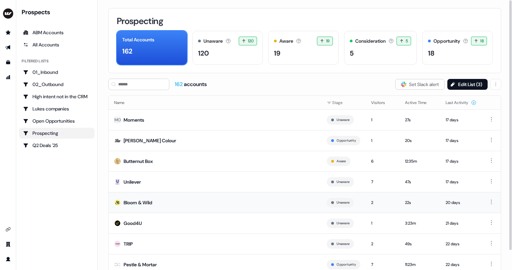
click at [134, 202] on div "Bloom & Wild" at bounding box center [138, 202] width 29 height 7
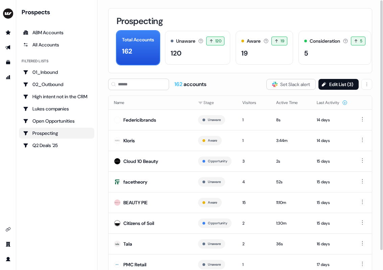
click at [369, 8] on div "Prospecting Total Accounts 162 Unaware The default stage all accounts start in.…" at bounding box center [240, 40] width 264 height 65
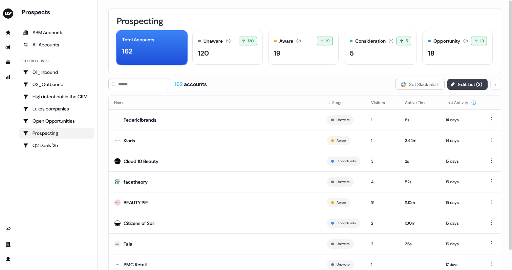
click at [451, 83] on icon at bounding box center [452, 84] width 5 height 5
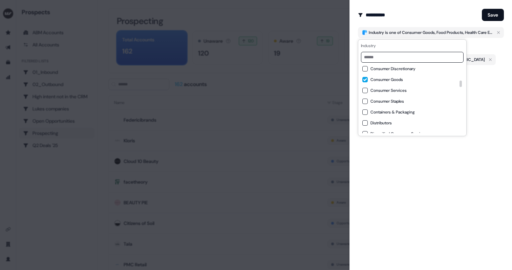
scroll to position [159, 0]
click at [367, 96] on Staples "Consumer Staples" at bounding box center [364, 93] width 5 height 5
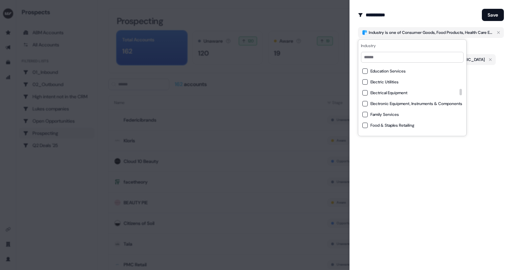
scroll to position [254, 0]
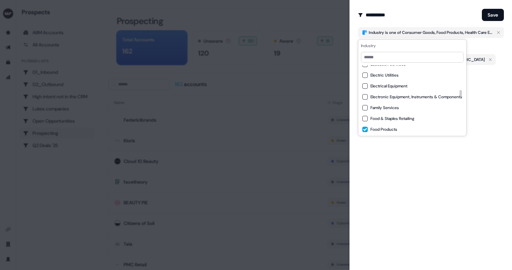
click at [365, 106] on Services "Family Services" at bounding box center [364, 107] width 5 height 5
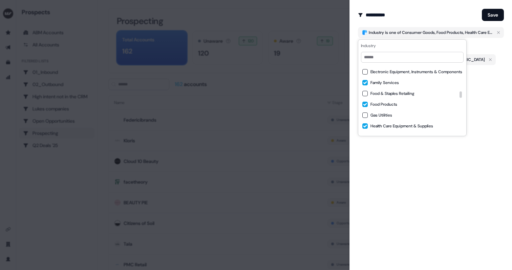
scroll to position [284, 0]
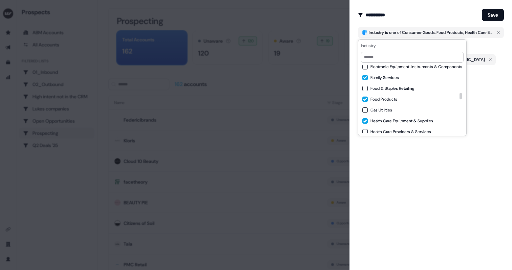
click at [364, 77] on Services "Family Services" at bounding box center [364, 77] width 5 height 5
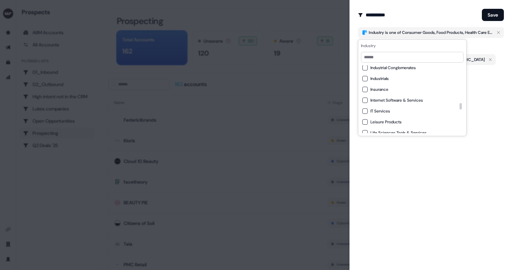
scroll to position [395, 0]
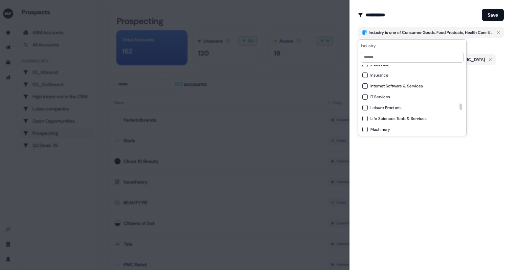
click at [366, 109] on Products "Leisure Products" at bounding box center [364, 107] width 5 height 5
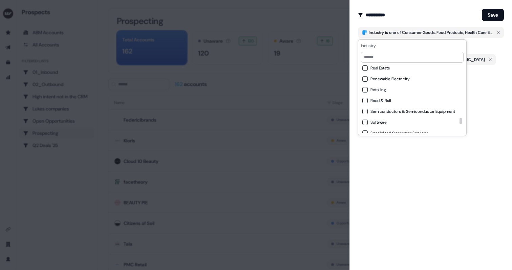
scroll to position [544, 0]
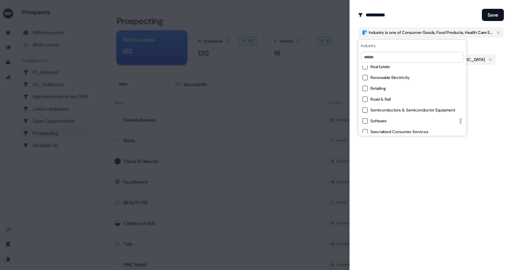
click at [363, 88] on button "Retailing" at bounding box center [364, 88] width 5 height 5
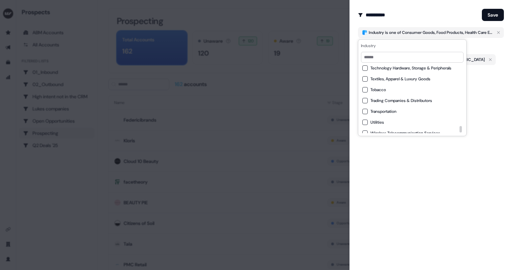
scroll to position [633, 0]
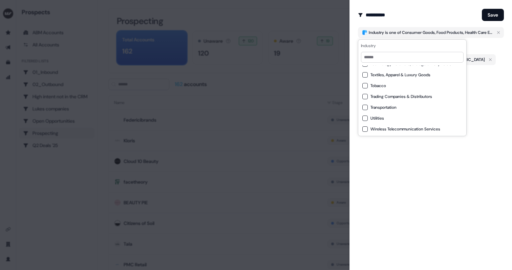
click at [493, 81] on div "In Hubspot" at bounding box center [431, 86] width 146 height 11
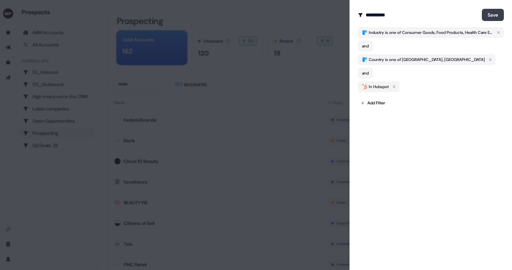
click at [491, 14] on button "Save" at bounding box center [493, 15] width 22 height 12
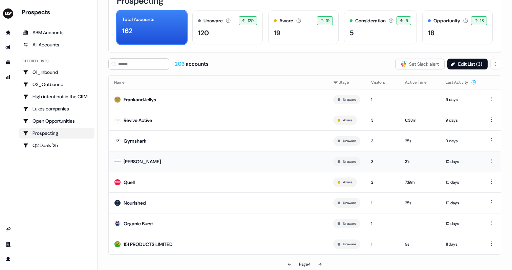
scroll to position [21, 0]
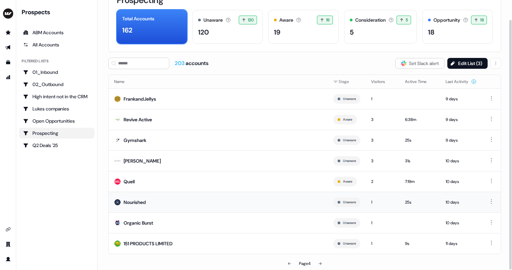
click at [137, 202] on div "Nourished" at bounding box center [135, 202] width 22 height 7
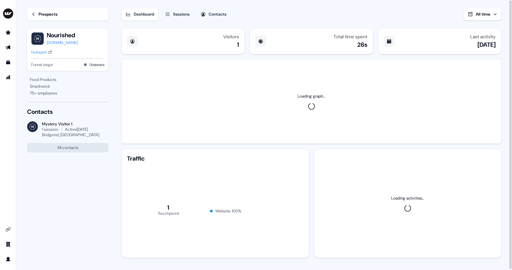
click at [43, 56] on div "Nourished [DOMAIN_NAME] Hubspot Funnel stage: Unaware" at bounding box center [67, 49] width 81 height 42
click at [39, 52] on div "Hubspot" at bounding box center [39, 52] width 16 height 7
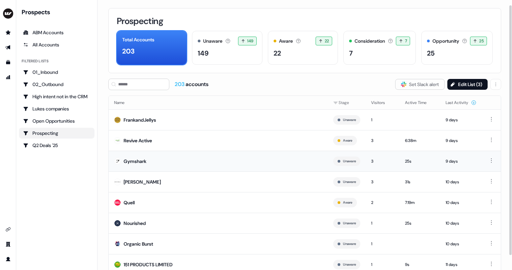
scroll to position [21, 0]
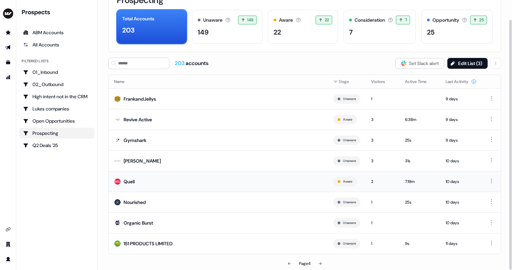
click at [132, 182] on div "Quell" at bounding box center [129, 181] width 11 height 7
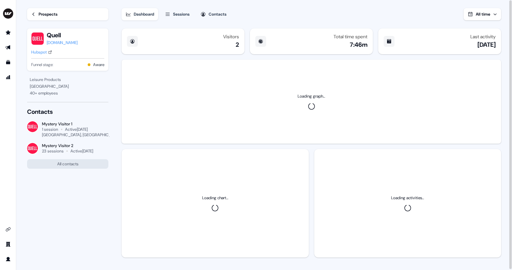
click at [37, 54] on div "Hubspot" at bounding box center [39, 52] width 16 height 7
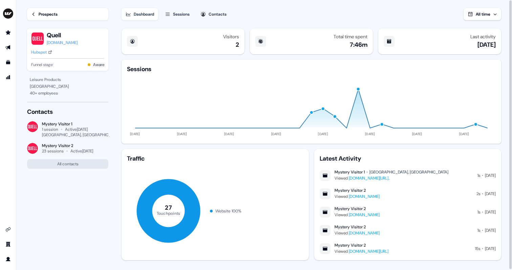
click at [39, 14] on div "Prospects" at bounding box center [48, 14] width 19 height 7
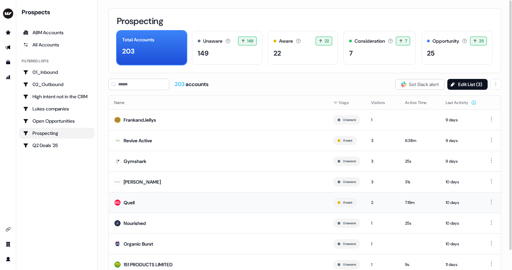
scroll to position [21, 0]
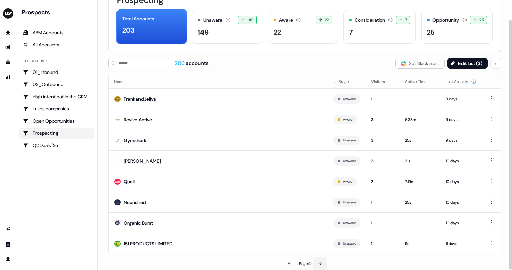
click at [319, 264] on icon at bounding box center [320, 263] width 4 height 4
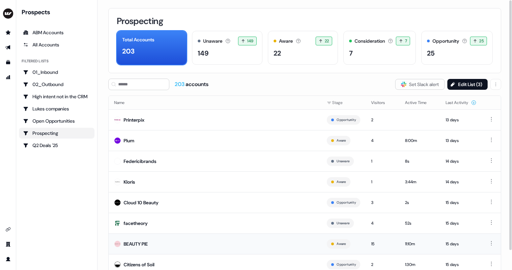
scroll to position [21, 0]
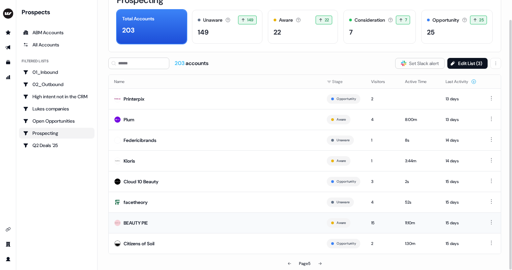
click at [150, 220] on td "BEAUTY PIE" at bounding box center [215, 222] width 212 height 21
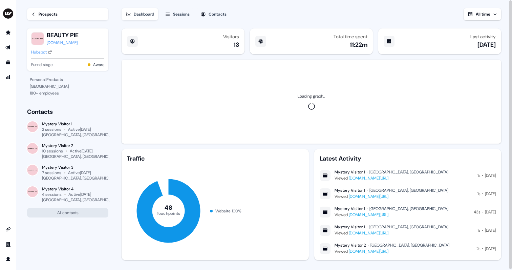
click at [40, 53] on div "Hubspot" at bounding box center [39, 52] width 16 height 7
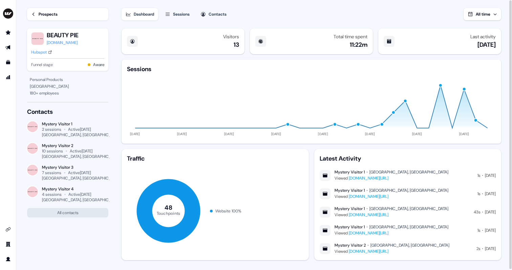
click at [39, 12] on div "Prospects" at bounding box center [48, 14] width 19 height 7
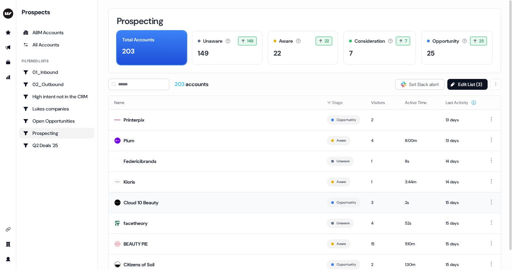
scroll to position [21, 0]
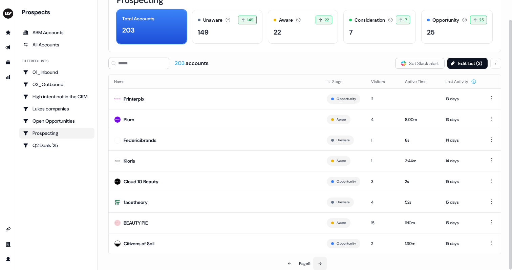
click at [322, 264] on icon at bounding box center [320, 263] width 4 height 4
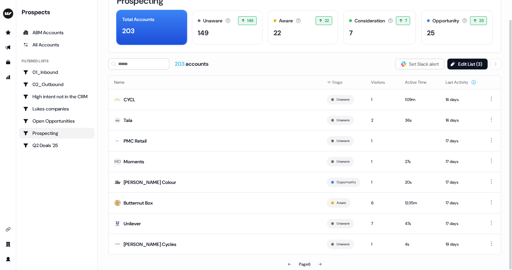
scroll to position [21, 0]
click at [318, 263] on icon at bounding box center [320, 263] width 4 height 4
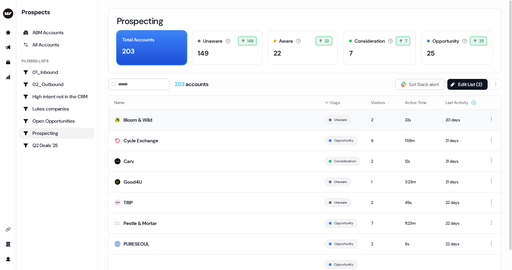
click at [145, 118] on div "Bloom & Wild" at bounding box center [138, 119] width 29 height 7
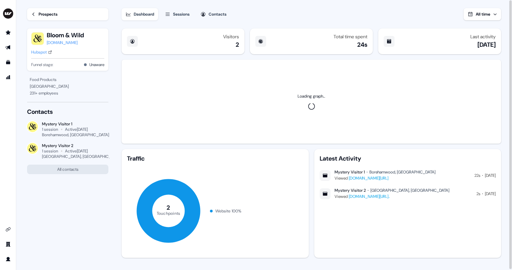
click at [36, 51] on div "Hubspot" at bounding box center [39, 52] width 16 height 7
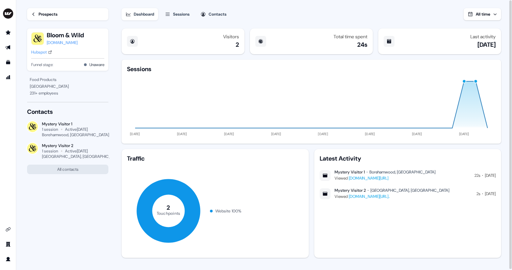
click at [37, 12] on link "Prospects" at bounding box center [67, 14] width 81 height 12
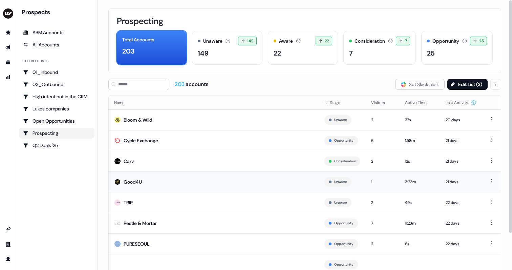
scroll to position [24, 0]
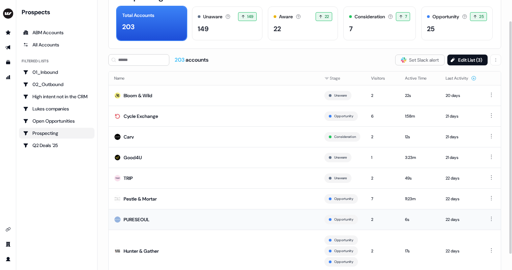
click at [135, 219] on div "PURESEOUL" at bounding box center [137, 219] width 26 height 7
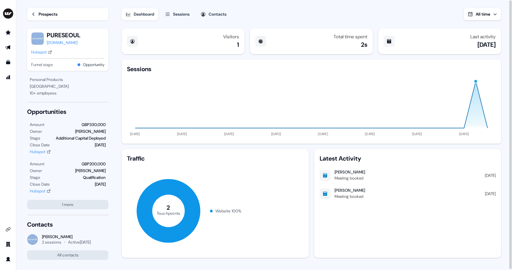
click at [43, 53] on div "Hubspot" at bounding box center [39, 52] width 16 height 7
click at [43, 16] on div "Prospects" at bounding box center [48, 14] width 19 height 7
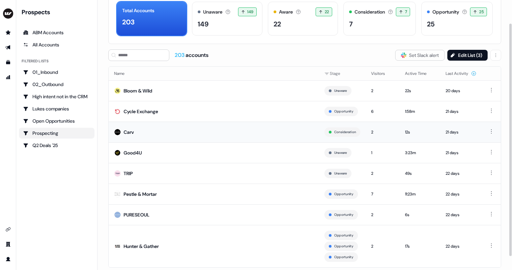
scroll to position [43, 0]
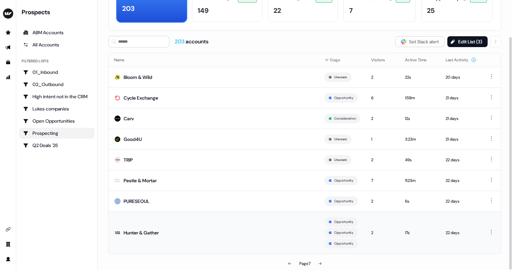
click at [144, 230] on div "Hunter & Gather" at bounding box center [141, 232] width 35 height 7
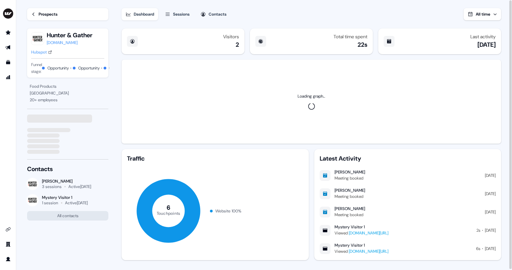
click at [66, 43] on div "[DOMAIN_NAME]" at bounding box center [70, 42] width 46 height 7
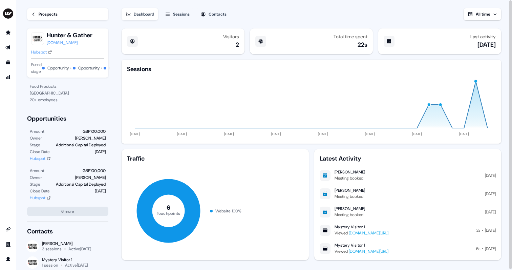
click at [38, 52] on div "Hubspot" at bounding box center [39, 52] width 16 height 7
click at [51, 12] on div "Prospects" at bounding box center [48, 14] width 19 height 7
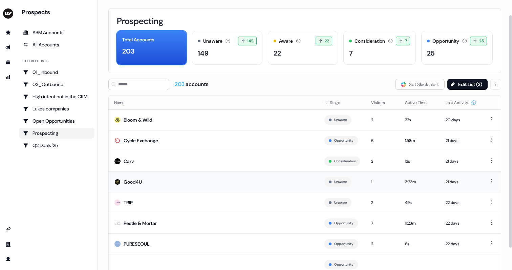
scroll to position [43, 0]
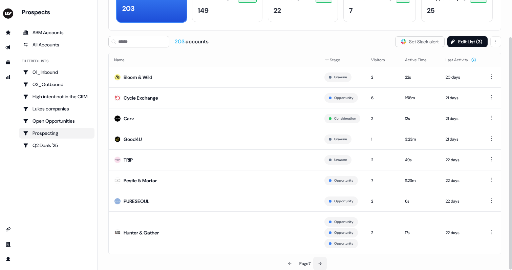
click at [322, 264] on icon at bounding box center [320, 263] width 4 height 4
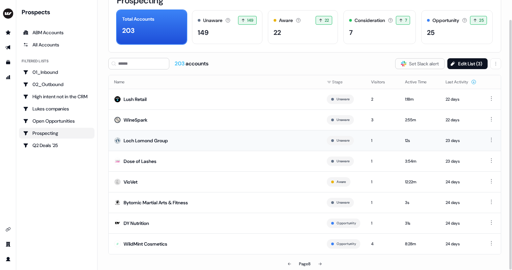
scroll to position [21, 0]
click at [151, 244] on div "WildMint Cosmetics" at bounding box center [146, 243] width 44 height 7
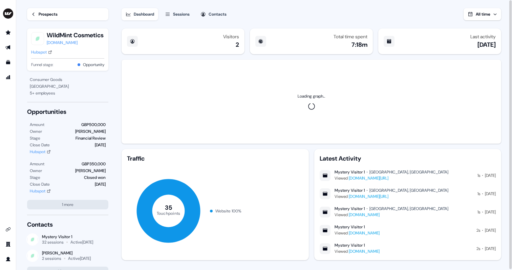
click at [37, 53] on div "Hubspot" at bounding box center [39, 52] width 16 height 7
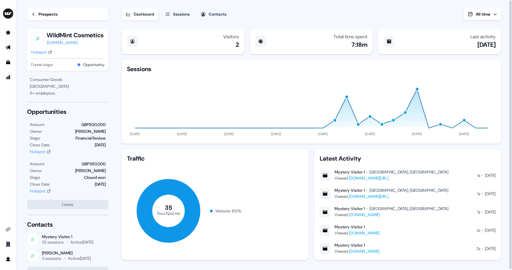
click at [43, 21] on div "Prospects WildMint Cosmetics [DOMAIN_NAME] Hubspot Funnel stage: Opportunity" at bounding box center [67, 38] width 81 height 76
click at [45, 12] on div "Prospects" at bounding box center [48, 14] width 19 height 7
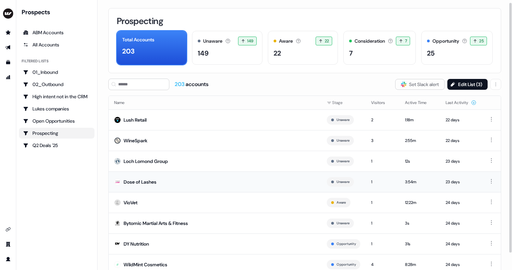
scroll to position [21, 0]
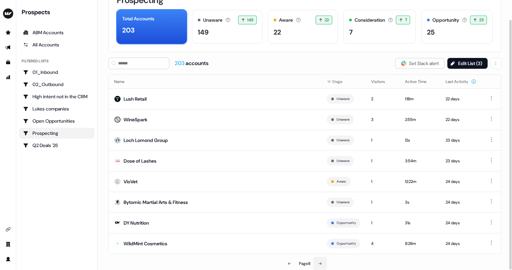
click at [321, 264] on icon at bounding box center [319, 263] width 3 height 3
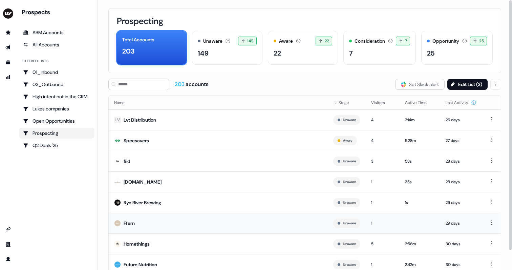
click at [128, 220] on div "Ffern" at bounding box center [129, 223] width 11 height 7
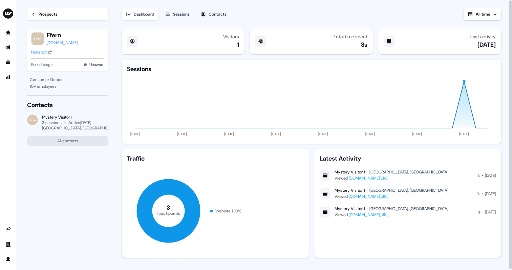
click at [40, 52] on div "Hubspot" at bounding box center [39, 52] width 16 height 7
click at [54, 13] on div "Prospects" at bounding box center [48, 14] width 19 height 7
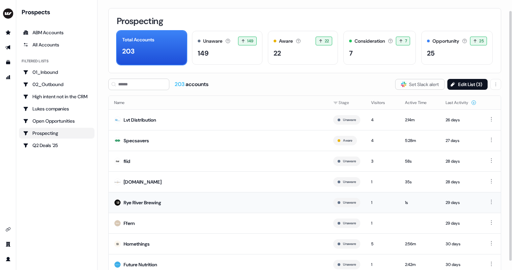
scroll to position [21, 0]
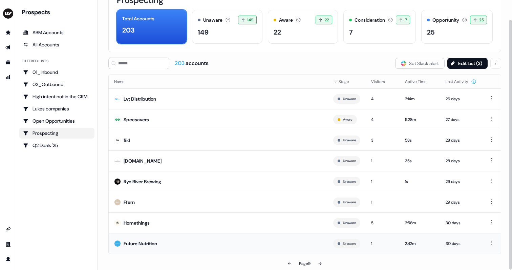
click at [145, 243] on div "Future Nutrition" at bounding box center [140, 243] width 33 height 7
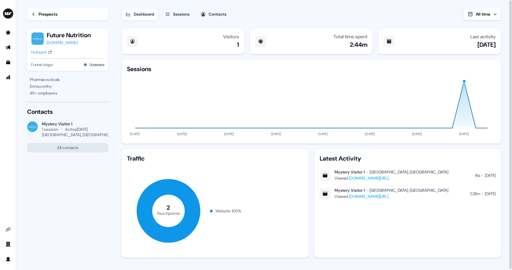
click at [39, 52] on div "Hubspot" at bounding box center [39, 52] width 16 height 7
click at [41, 12] on div "Prospects" at bounding box center [48, 14] width 19 height 7
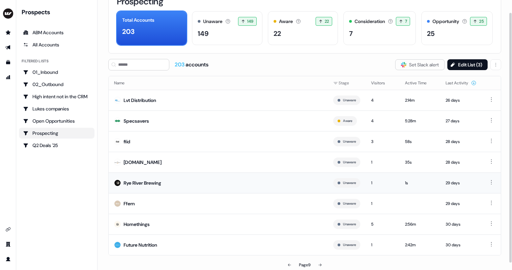
scroll to position [21, 0]
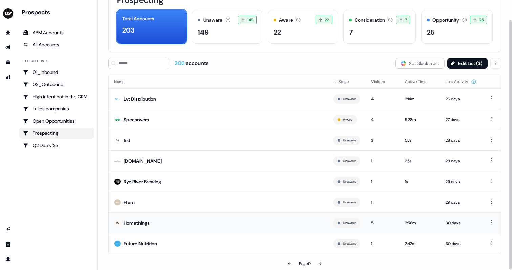
click at [138, 224] on div "Homethings" at bounding box center [137, 222] width 26 height 7
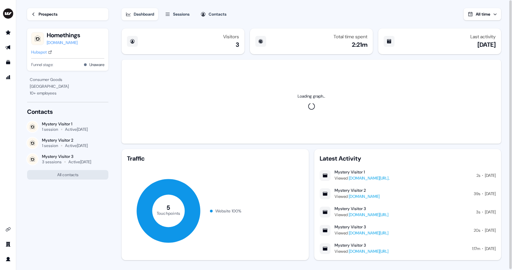
click at [45, 52] on div "Hubspot" at bounding box center [39, 52] width 16 height 7
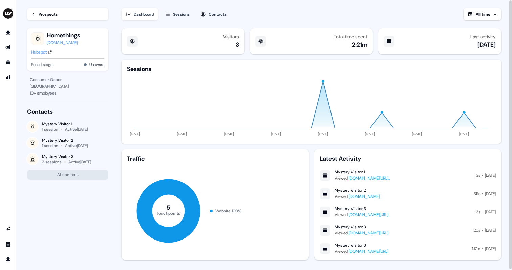
click at [45, 19] on link "Prospects" at bounding box center [67, 14] width 81 height 12
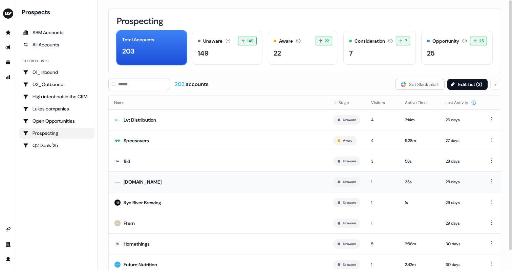
scroll to position [21, 0]
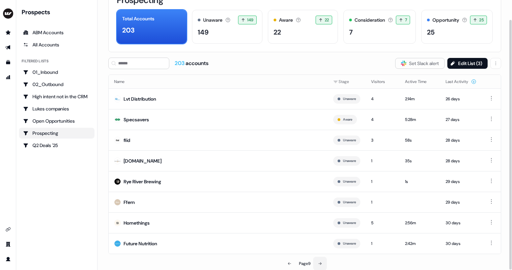
click at [327, 262] on button at bounding box center [320, 263] width 14 height 14
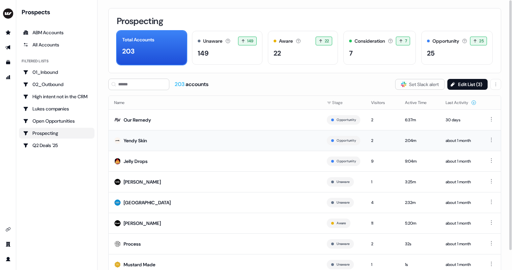
click at [137, 138] on div "Yendy Skin" at bounding box center [135, 140] width 23 height 7
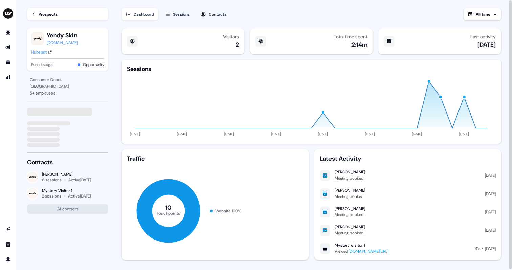
click at [36, 52] on div "Hubspot" at bounding box center [39, 52] width 16 height 7
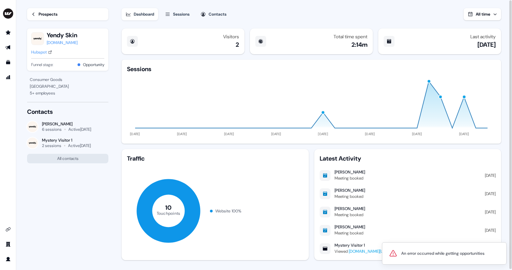
click at [43, 10] on link "Prospects" at bounding box center [67, 14] width 81 height 12
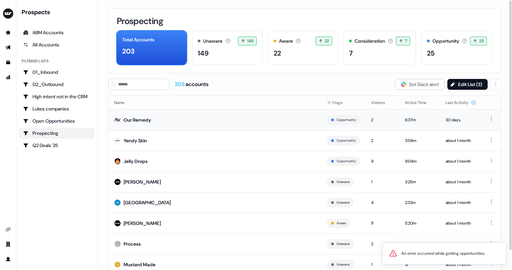
click at [127, 121] on div "Our Remedy" at bounding box center [137, 119] width 27 height 7
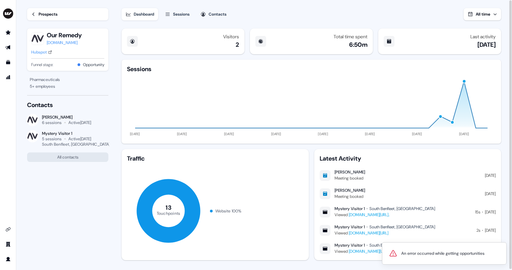
click at [35, 52] on div "Hubspot" at bounding box center [39, 52] width 16 height 7
click at [48, 15] on div "Prospects" at bounding box center [48, 14] width 19 height 7
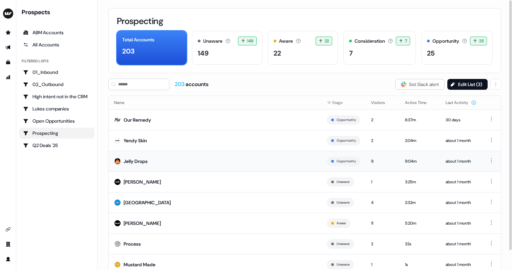
click at [130, 164] on div "Jelly Drops" at bounding box center [136, 161] width 24 height 7
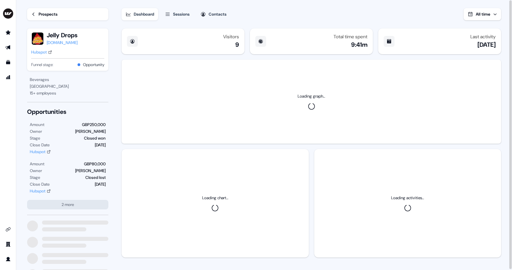
click at [41, 50] on div "Hubspot" at bounding box center [39, 52] width 16 height 7
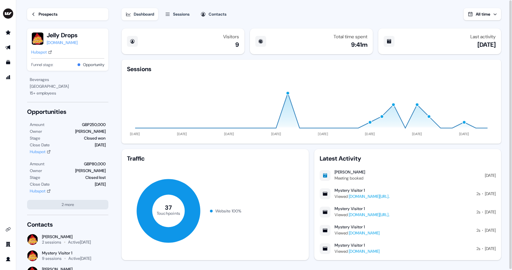
click at [44, 15] on div "Prospects" at bounding box center [48, 14] width 19 height 7
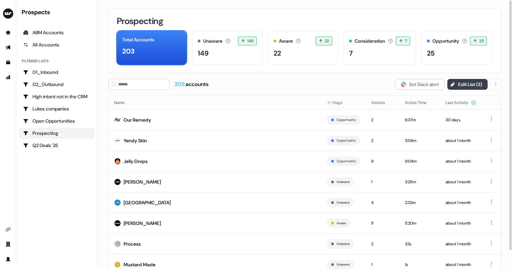
click at [464, 85] on button "Edit List ( 3 )" at bounding box center [467, 84] width 40 height 11
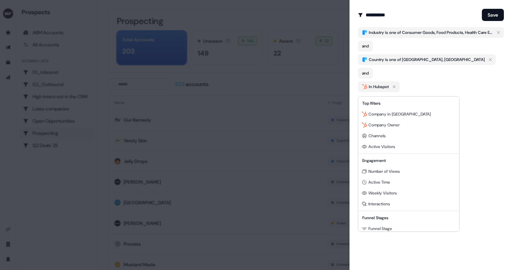
click at [378, 90] on body "For the best experience switch devices to a bigger screen. Go to [DOMAIN_NAME] …" at bounding box center [256, 135] width 512 height 270
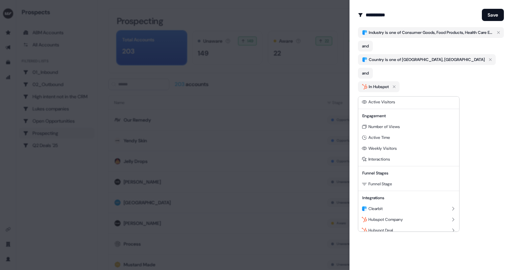
scroll to position [50, 0]
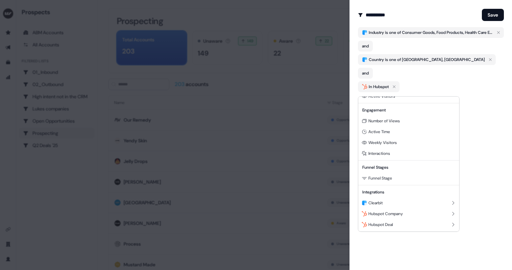
click at [315, 46] on div at bounding box center [256, 135] width 512 height 270
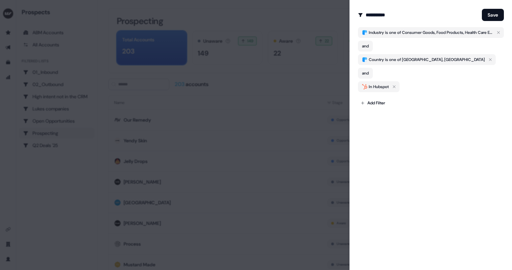
click at [315, 29] on div at bounding box center [256, 135] width 512 height 270
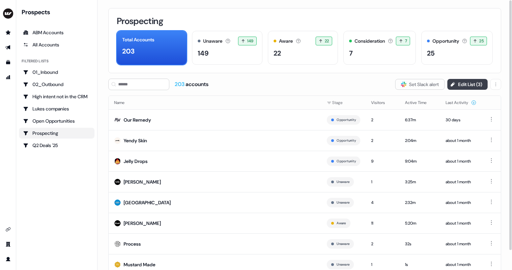
click at [471, 81] on button "Edit List ( 3 )" at bounding box center [467, 84] width 40 height 11
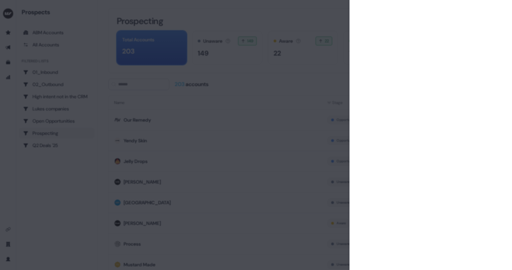
click at [307, 32] on div at bounding box center [256, 135] width 512 height 270
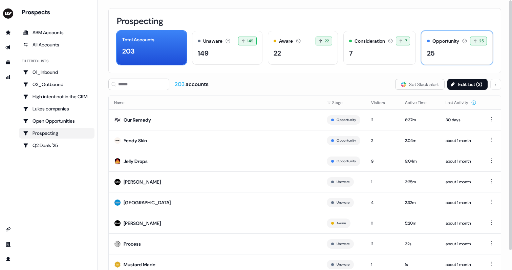
click at [433, 54] on div "25" at bounding box center [457, 53] width 60 height 10
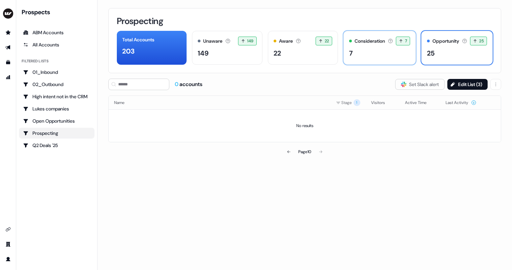
click at [358, 58] on div "Consideration Accounts with 25+ minutes of usage and 2+ visitors in the last 60…" at bounding box center [379, 48] width 72 height 34
